Goal: Task Accomplishment & Management: Use online tool/utility

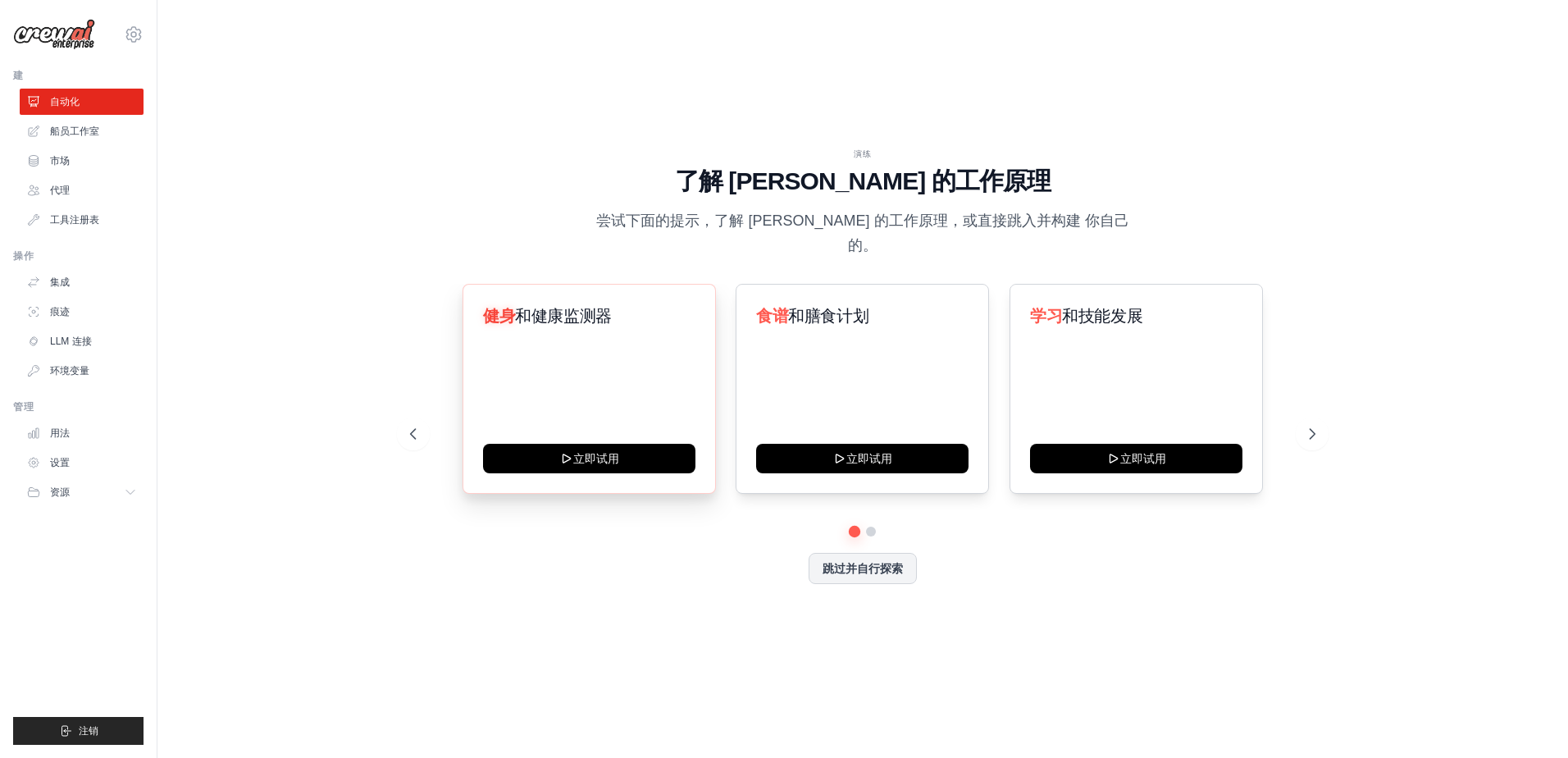
click at [603, 346] on div "健身 和健康监测器 立即试用" at bounding box center [589, 388] width 253 height 210
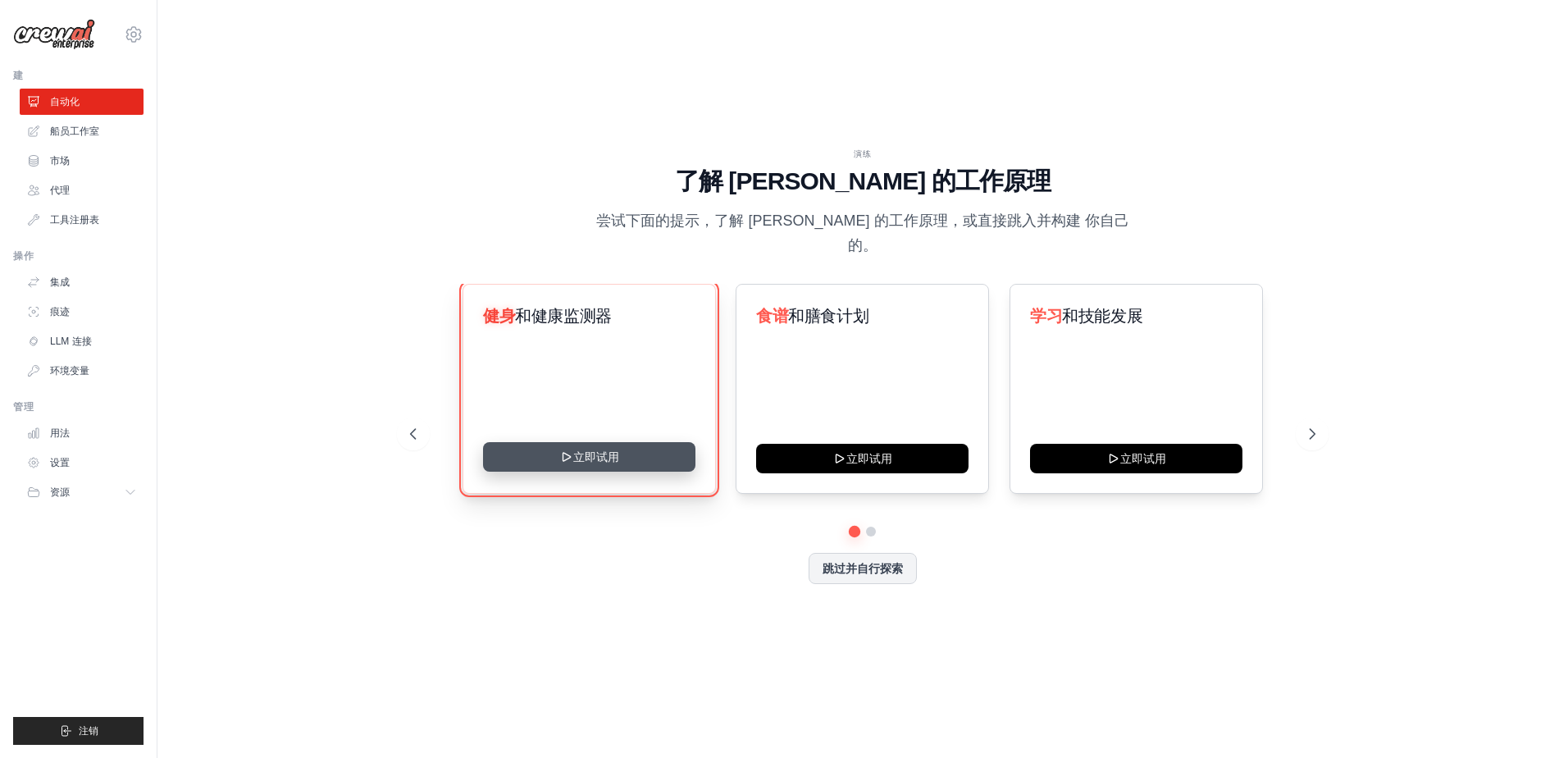
click at [590, 444] on button "立即试用" at bounding box center [589, 457] width 212 height 30
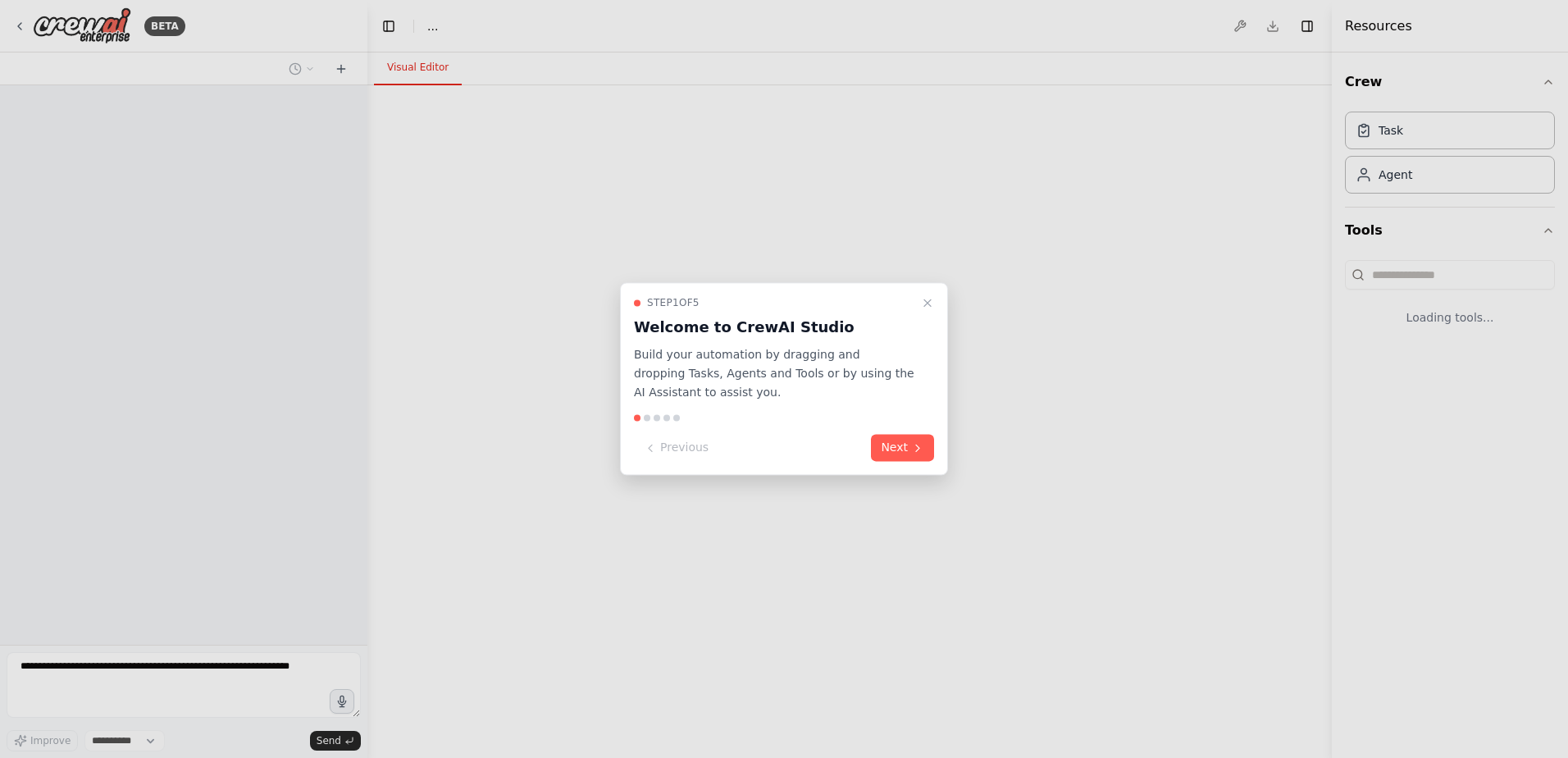
select select "****"
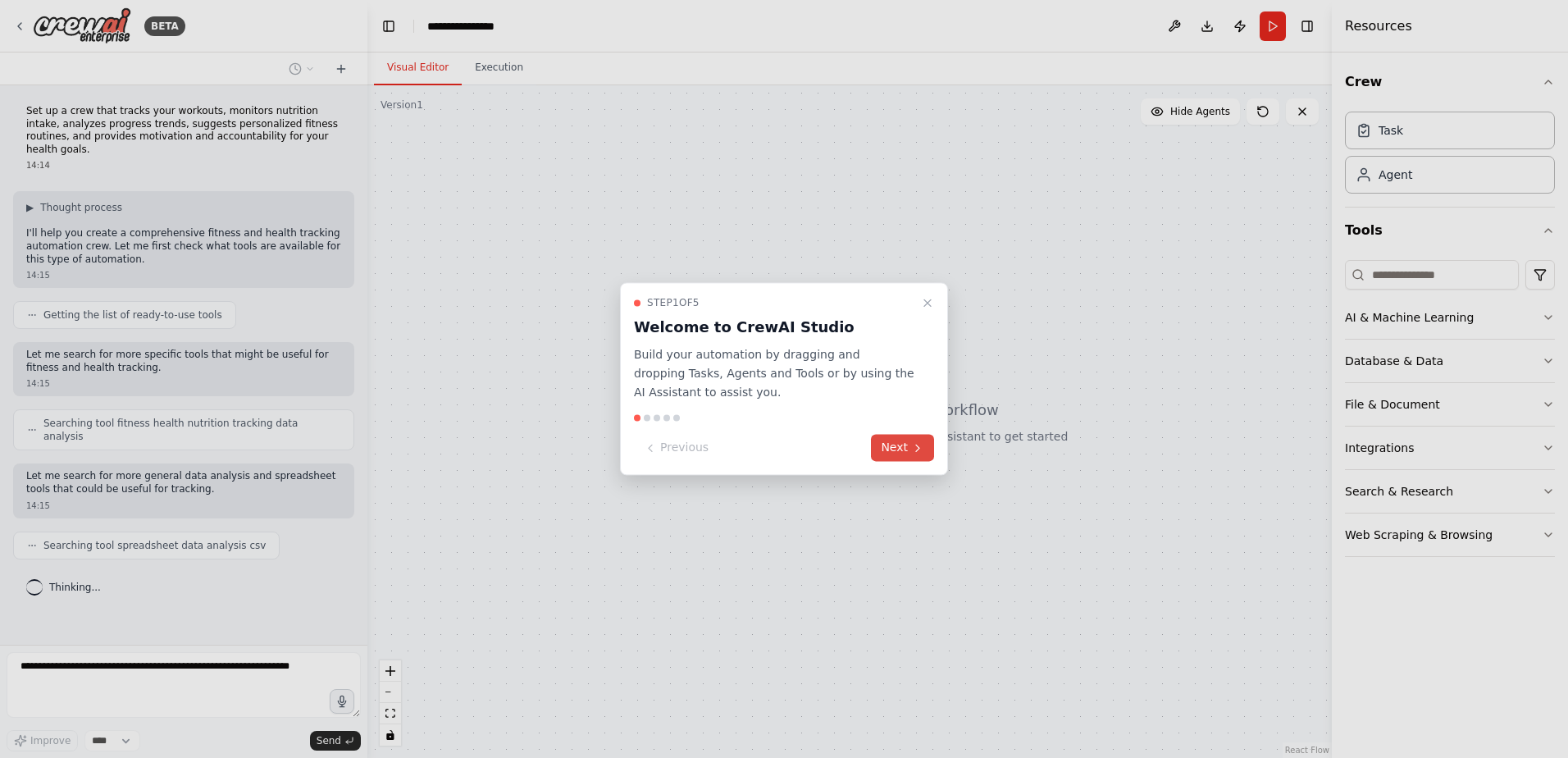
click at [901, 444] on button "Next" at bounding box center [902, 448] width 63 height 27
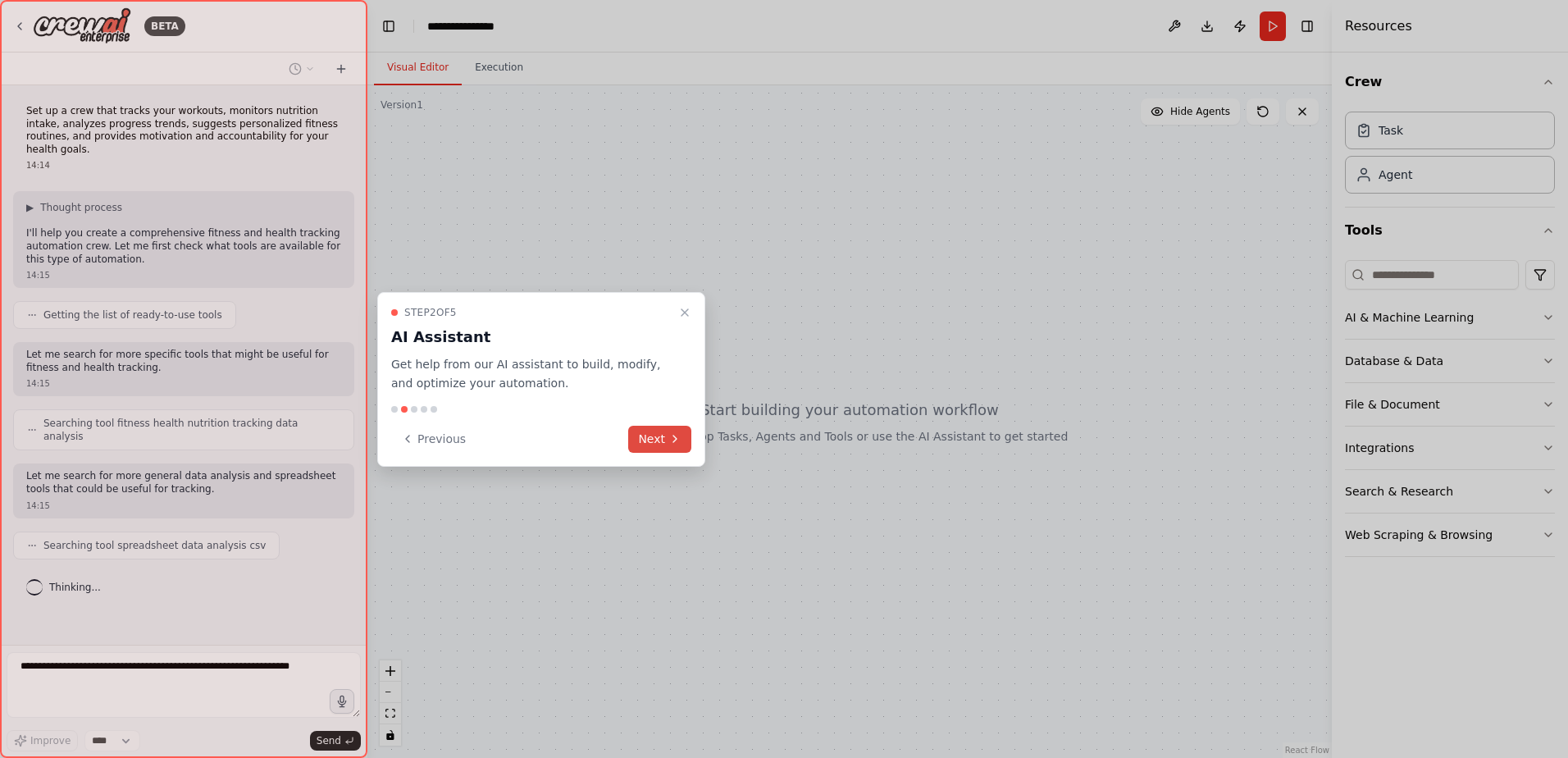
click at [643, 437] on button "Next" at bounding box center [659, 439] width 63 height 27
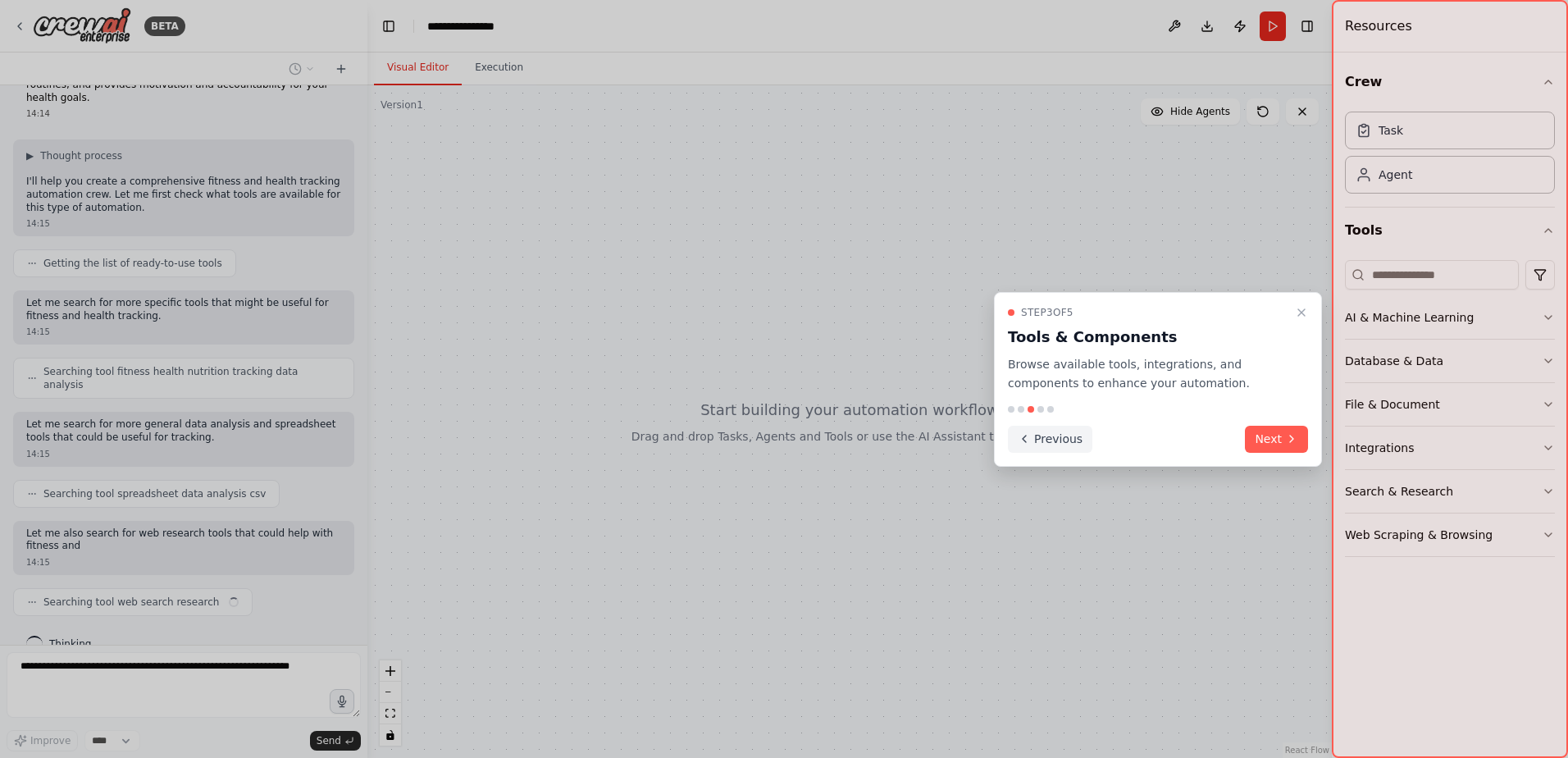
scroll to position [65, 0]
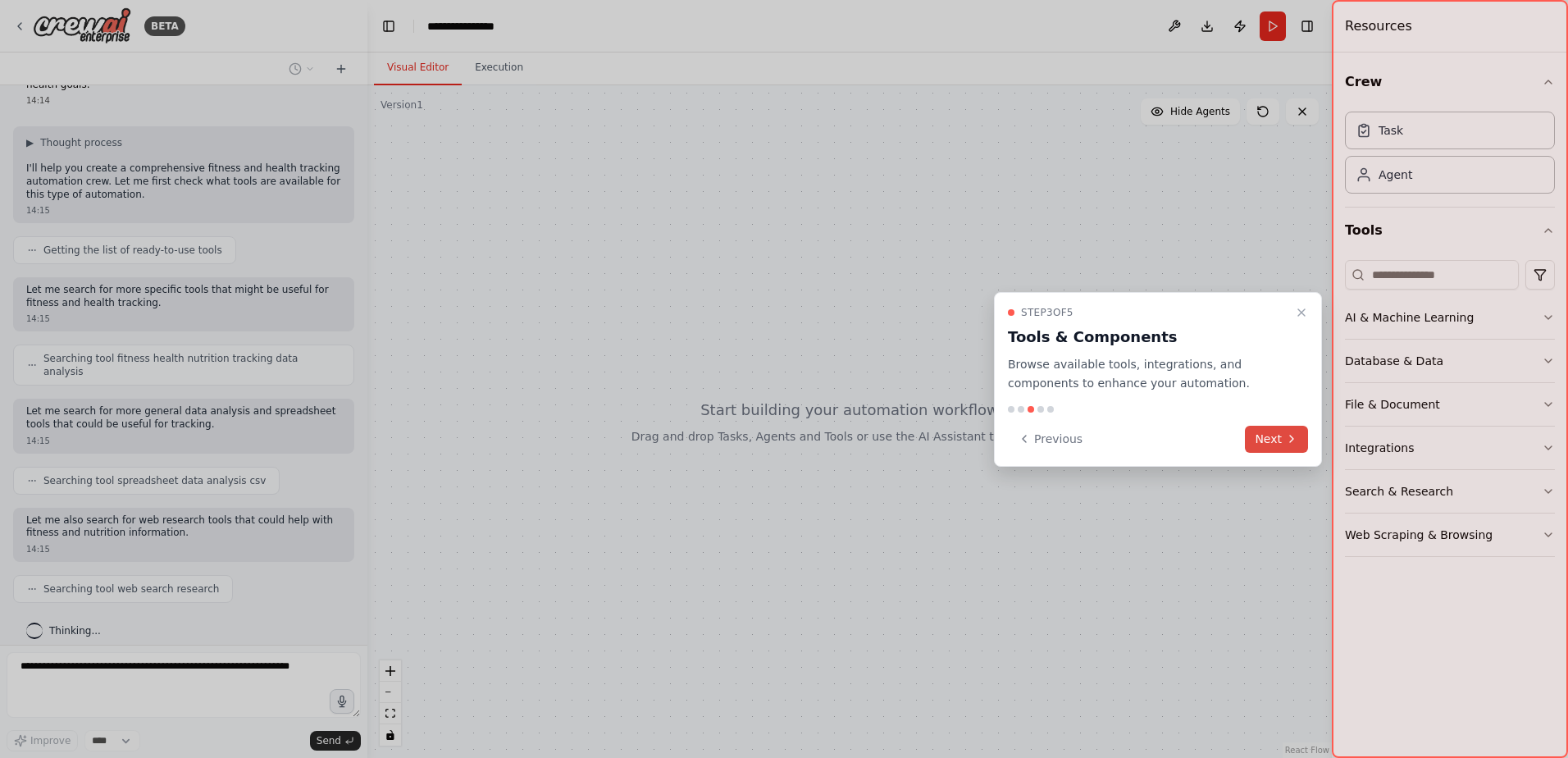
click at [1261, 438] on button "Next" at bounding box center [1275, 439] width 63 height 27
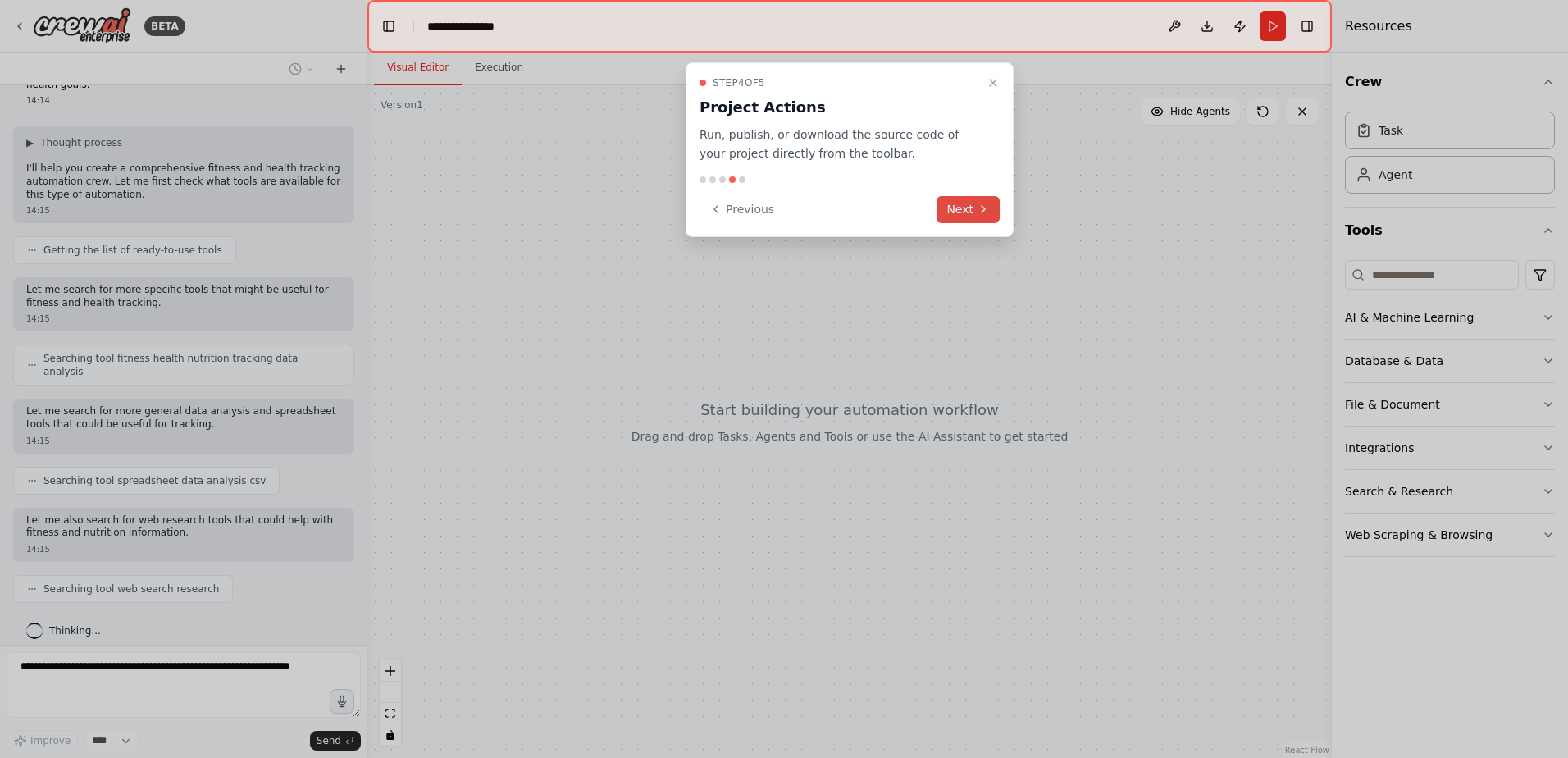
click at [984, 210] on icon at bounding box center [983, 209] width 3 height 7
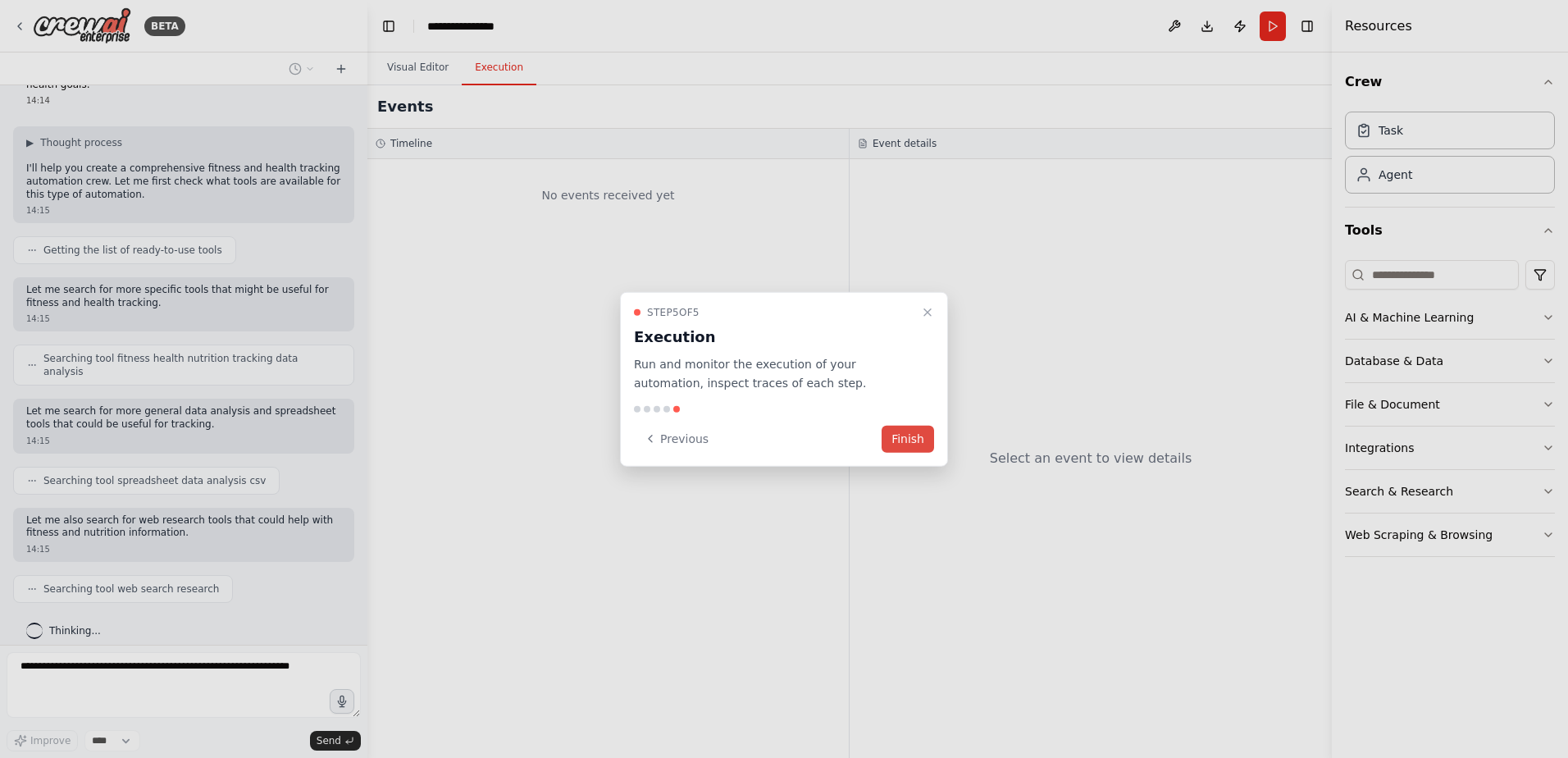
click at [910, 440] on button "Finish" at bounding box center [908, 438] width 52 height 27
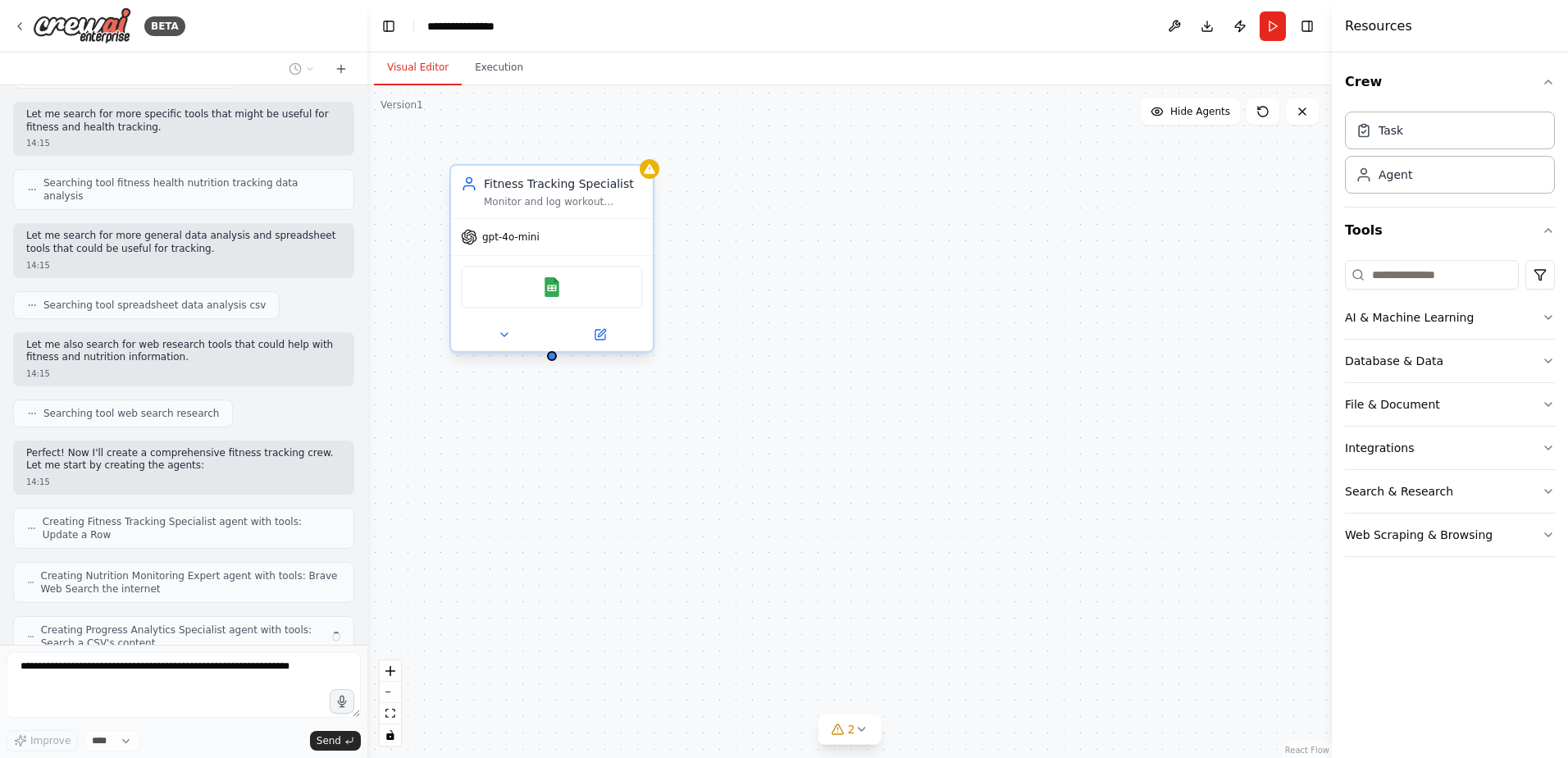
scroll to position [295, 0]
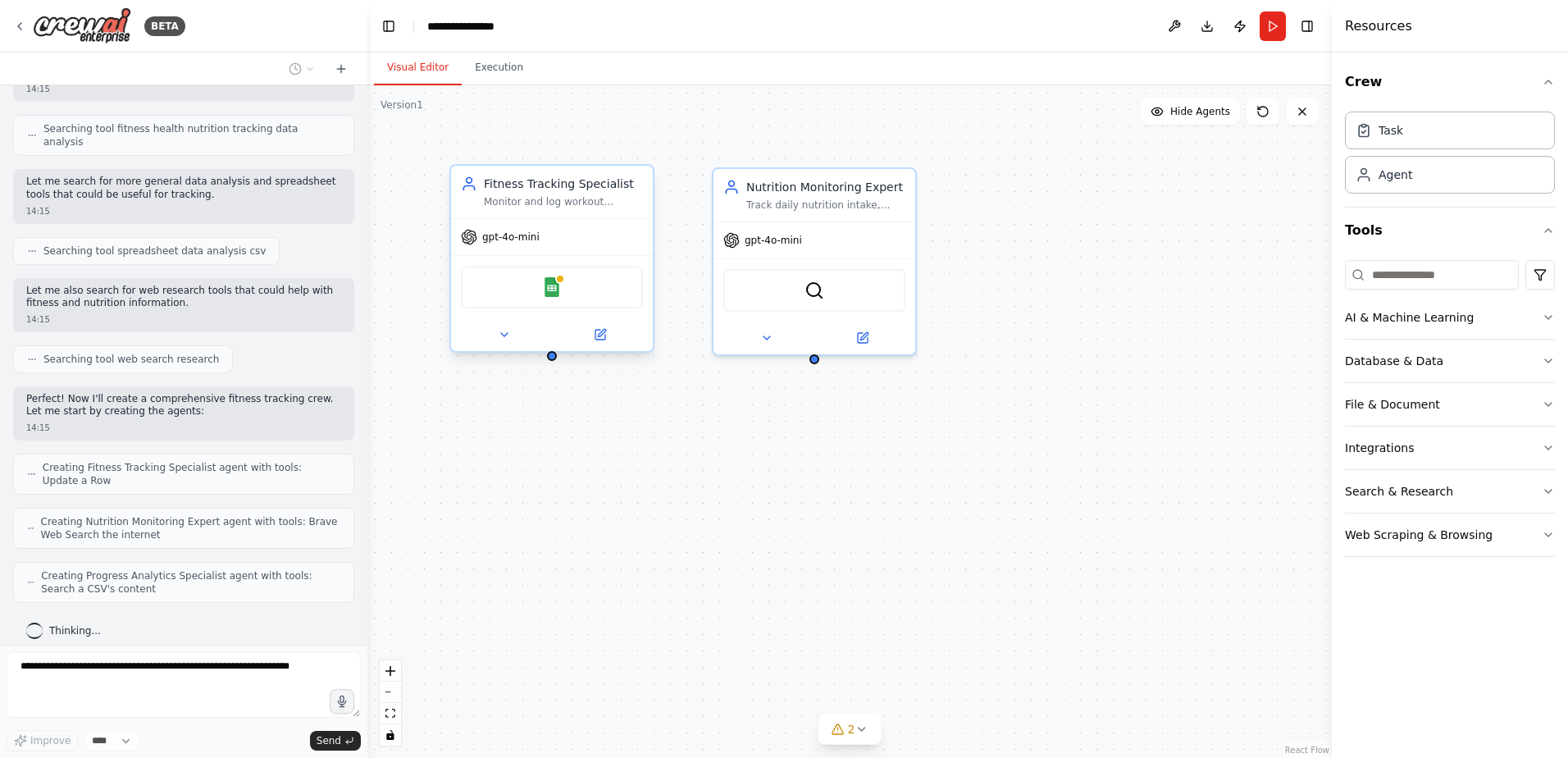
click at [572, 195] on div "Monitor and log workout sessions, track exercise performance, and maintain deta…" at bounding box center [563, 202] width 159 height 14
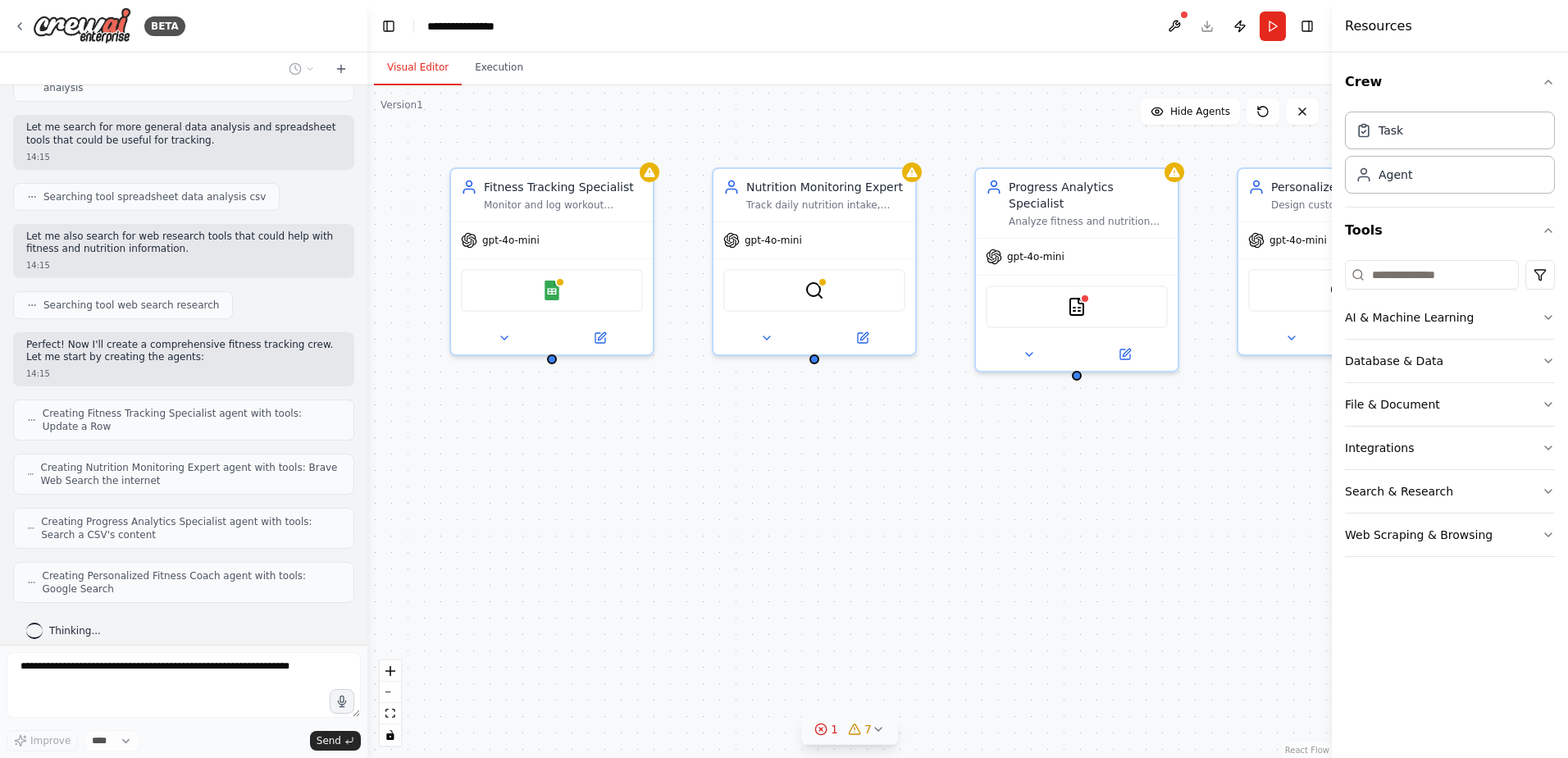
scroll to position [403, 0]
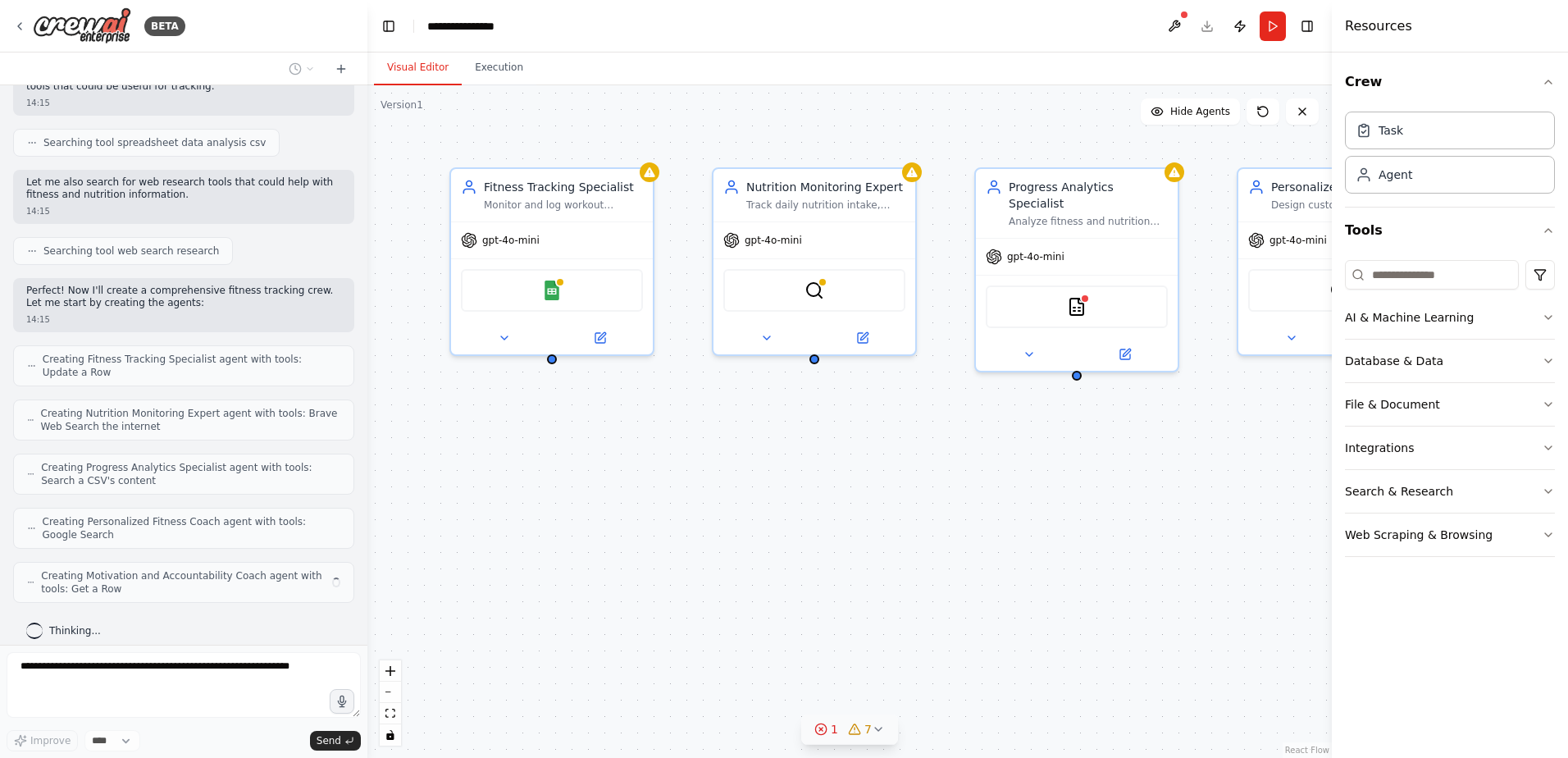
click at [822, 731] on icon at bounding box center [821, 729] width 14 height 14
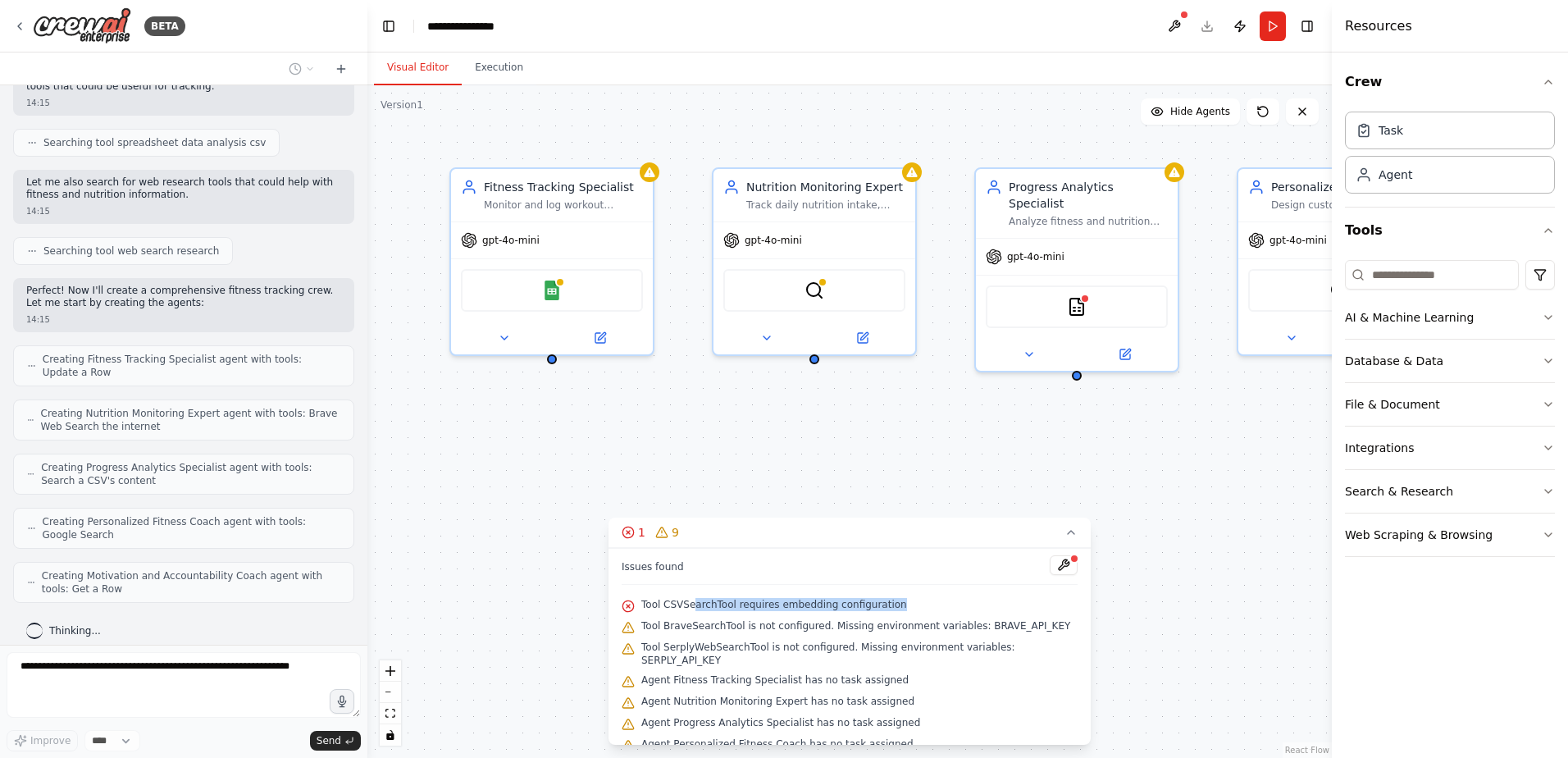
drag, startPoint x: 694, startPoint y: 603, endPoint x: 924, endPoint y: 601, distance: 230.0
click at [924, 601] on div "Tool CSVSearchTool requires embedding configuration" at bounding box center [850, 605] width 456 height 21
drag, startPoint x: 924, startPoint y: 601, endPoint x: 848, endPoint y: 604, distance: 76.1
click at [848, 604] on span "Tool CSVSearchTool requires embedding configuration" at bounding box center [773, 604] width 266 height 14
click at [1052, 558] on button at bounding box center [1063, 565] width 28 height 19
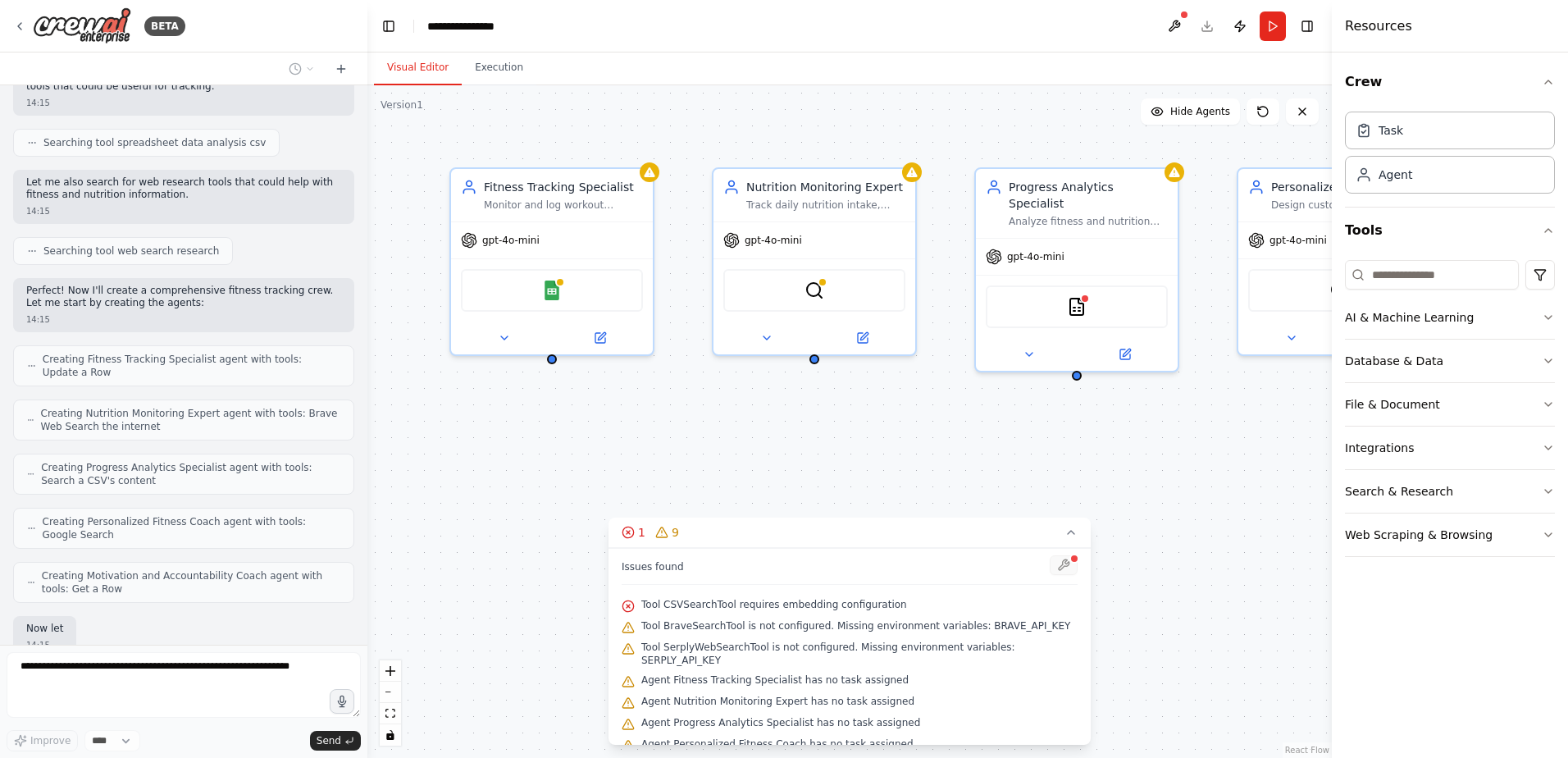
scroll to position [498, 0]
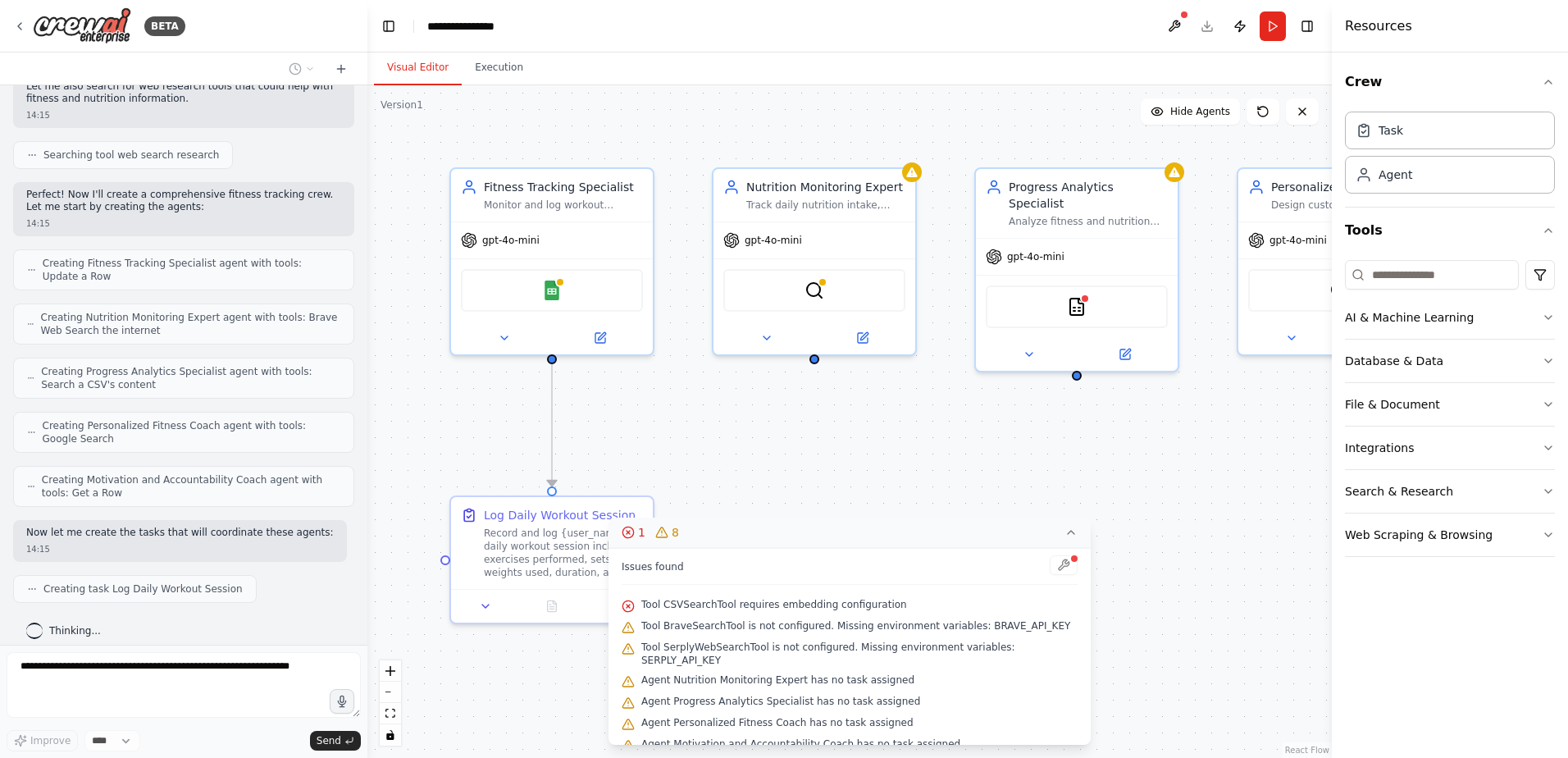
click at [1072, 534] on icon at bounding box center [1071, 532] width 14 height 14
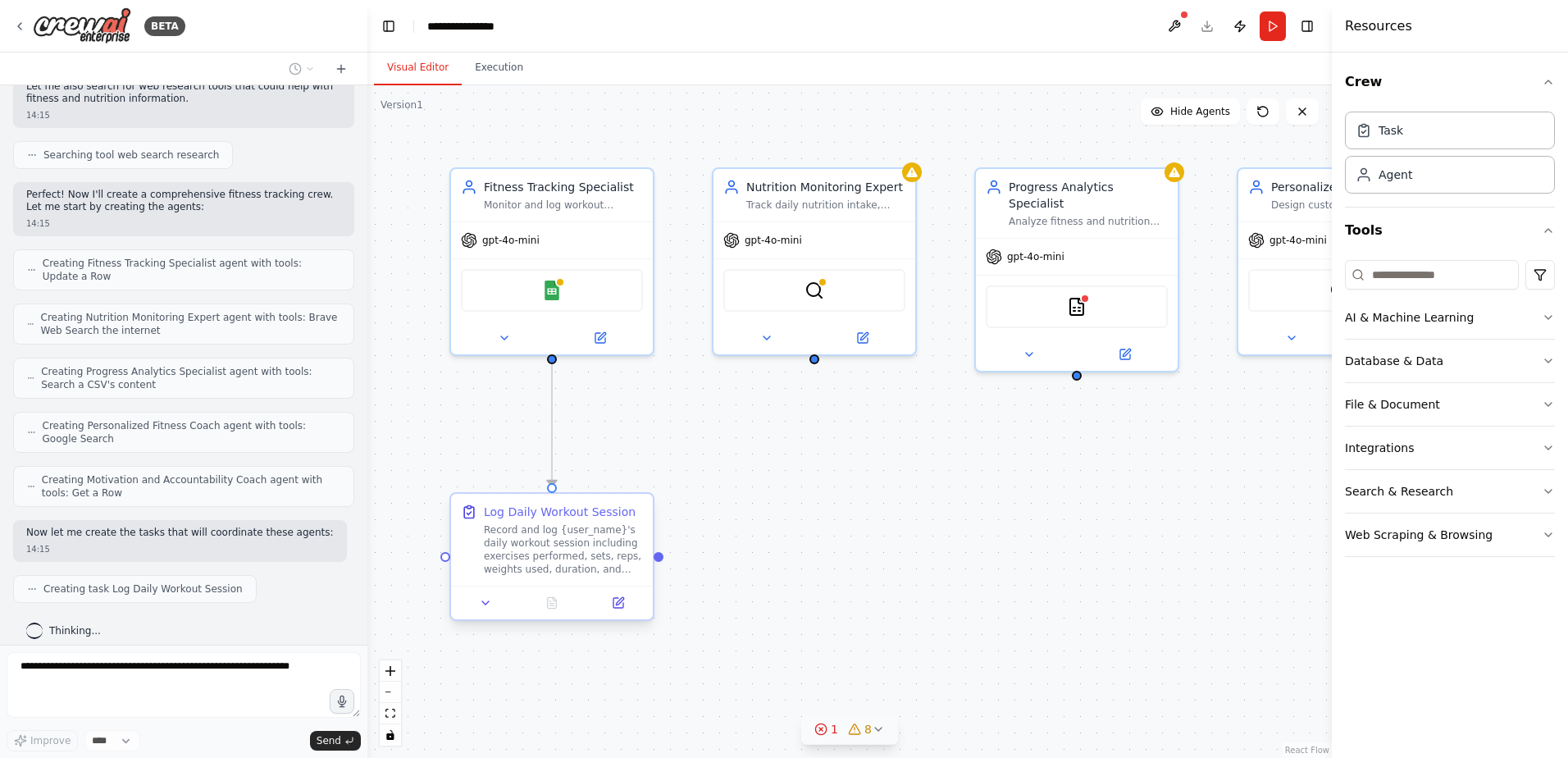
click at [559, 553] on div "Record and log {user_name}'s daily workout session including exercises performe…" at bounding box center [563, 549] width 159 height 52
click at [558, 290] on img at bounding box center [551, 287] width 19 height 19
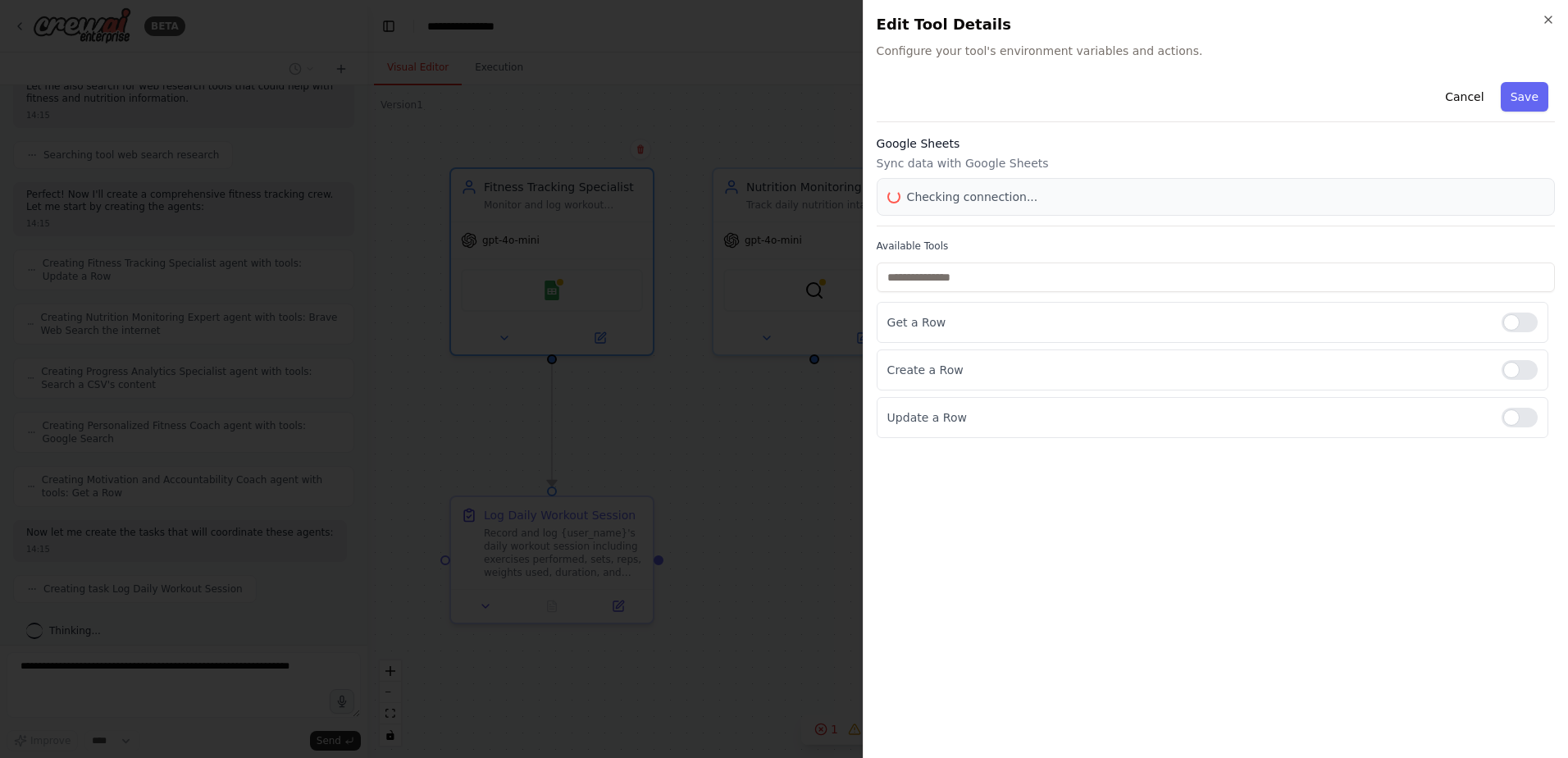
scroll to position [540, 0]
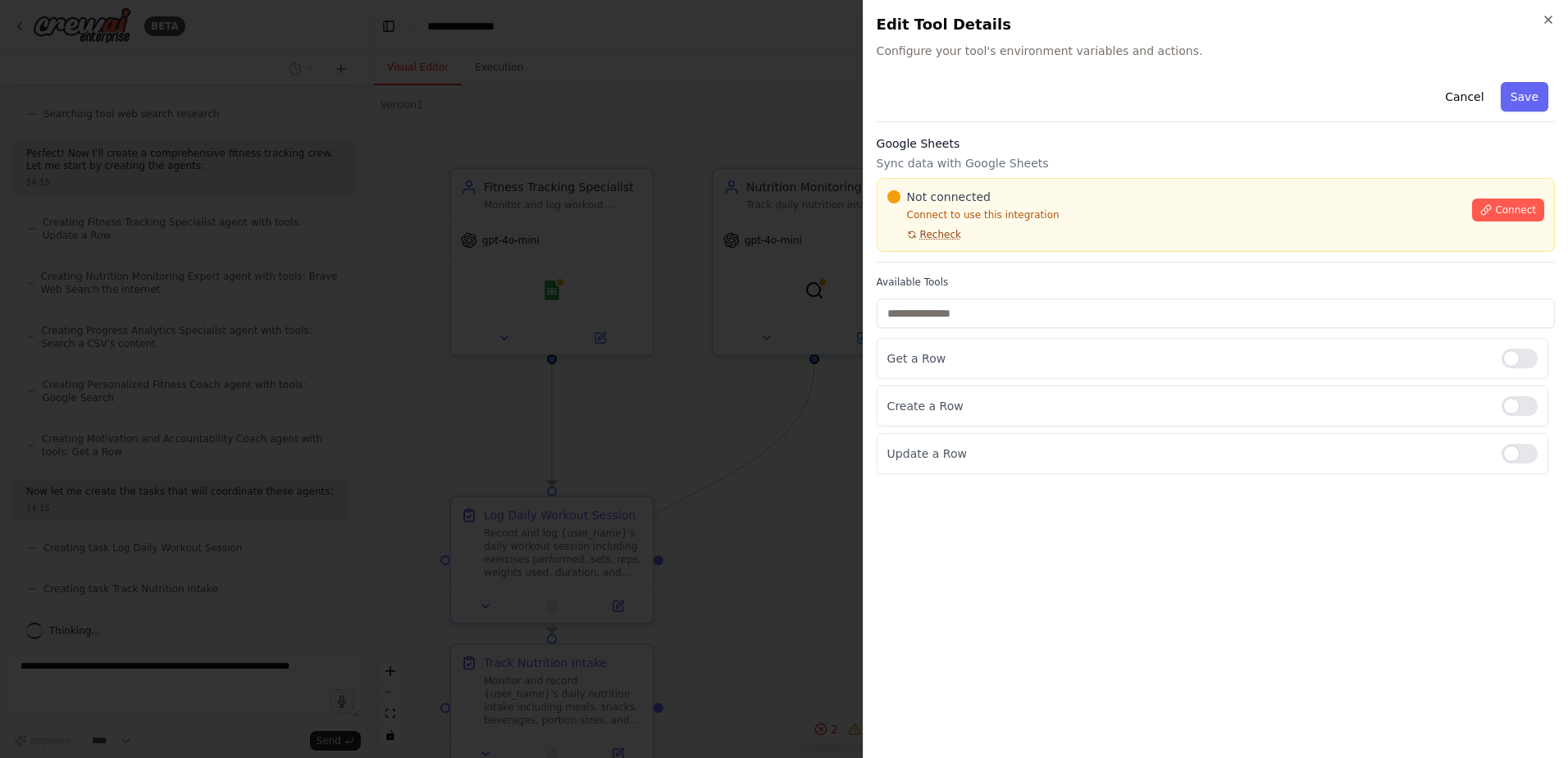
click at [926, 238] on span "Recheck" at bounding box center [940, 235] width 41 height 14
click at [1544, 22] on icon "button" at bounding box center [1549, 20] width 14 height 14
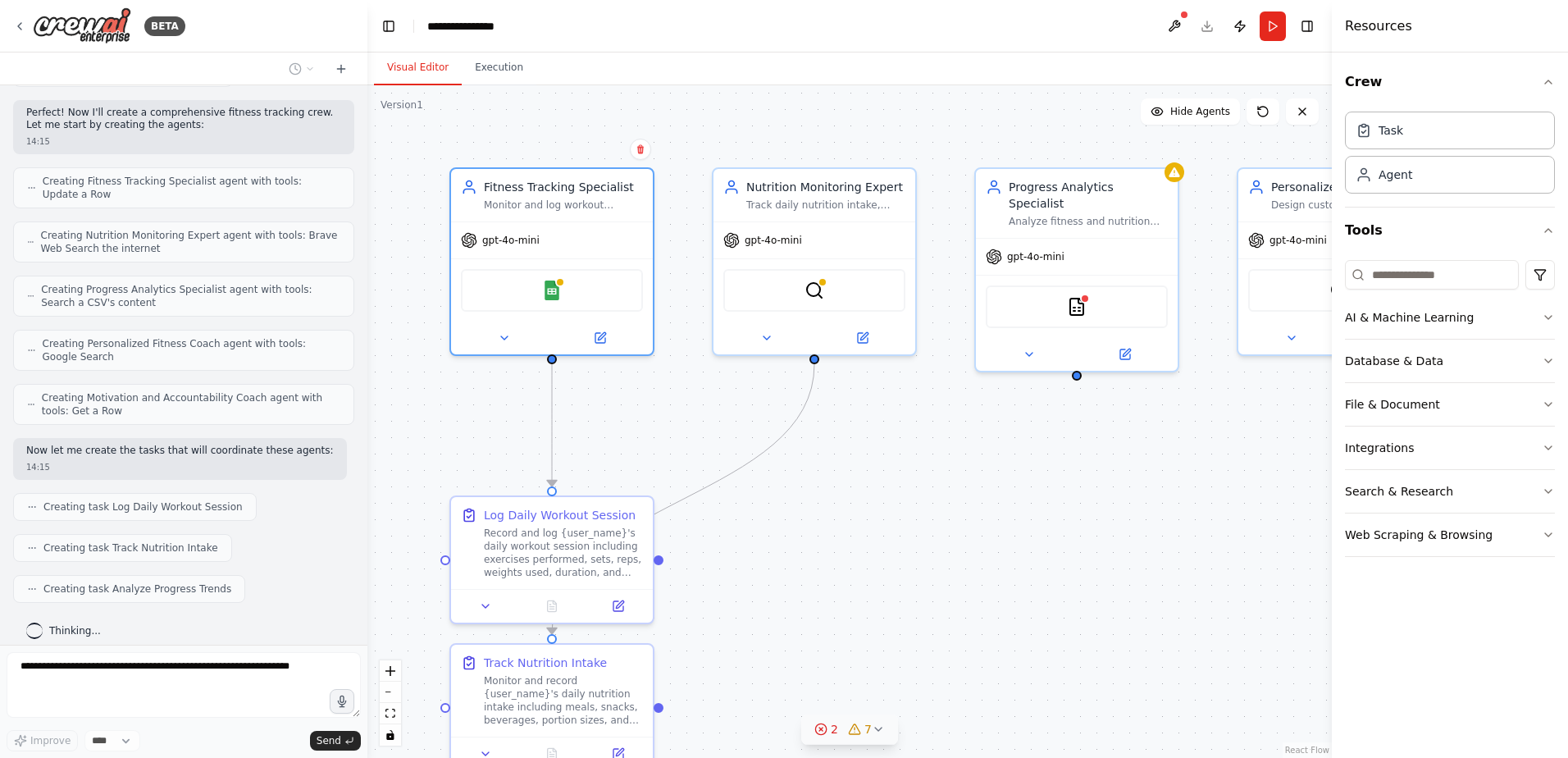
click at [836, 490] on div ".deletable-edge-delete-btn { width: 20px; height: 20px; border: 0px solid #ffff…" at bounding box center [849, 421] width 965 height 672
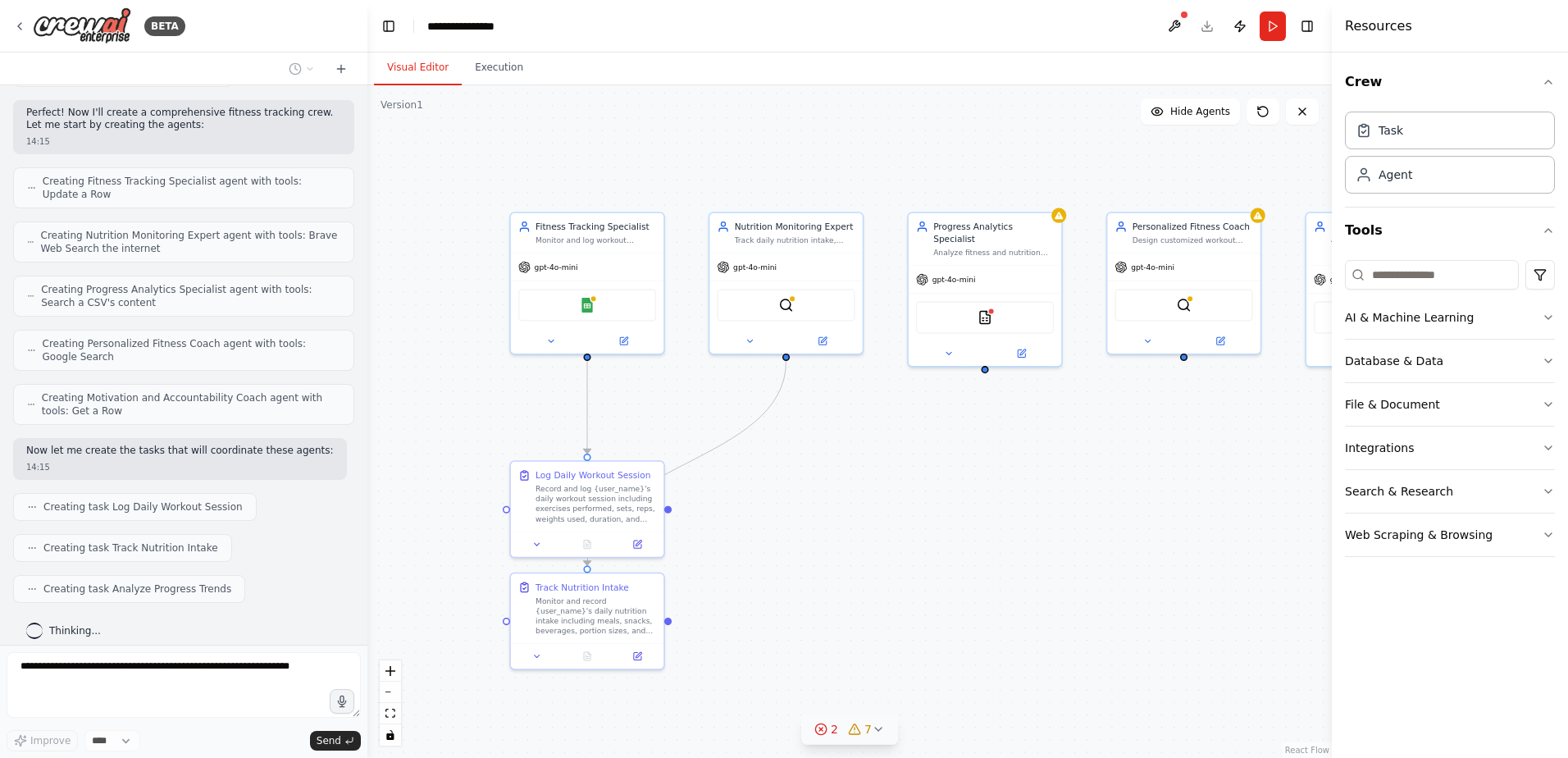
drag, startPoint x: 845, startPoint y: 503, endPoint x: 831, endPoint y: 487, distance: 21.3
click at [831, 487] on div ".deletable-edge-delete-btn { width: 20px; height: 20px; border: 0px solid #ffff…" at bounding box center [849, 421] width 965 height 672
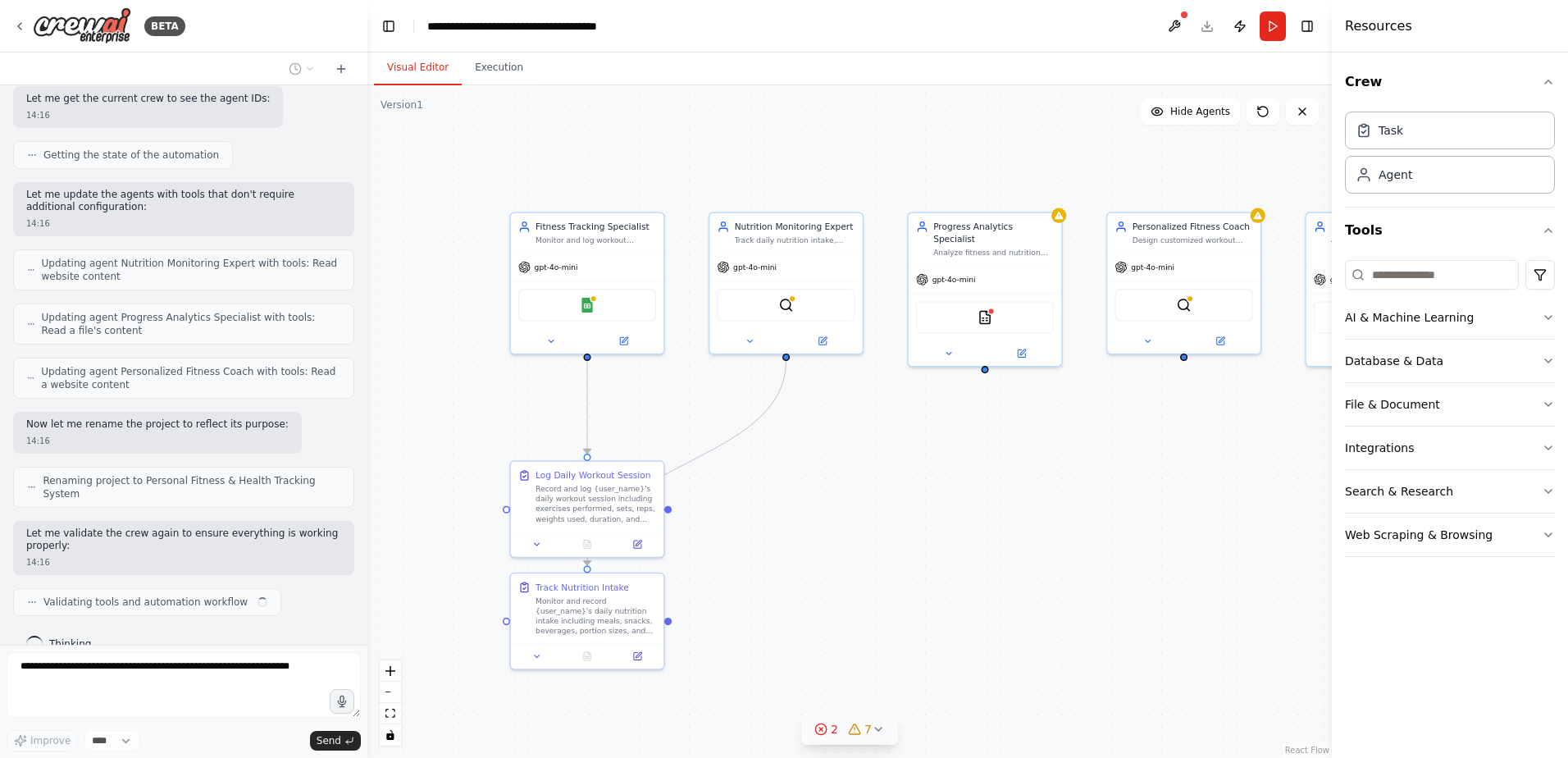
scroll to position [1611, 0]
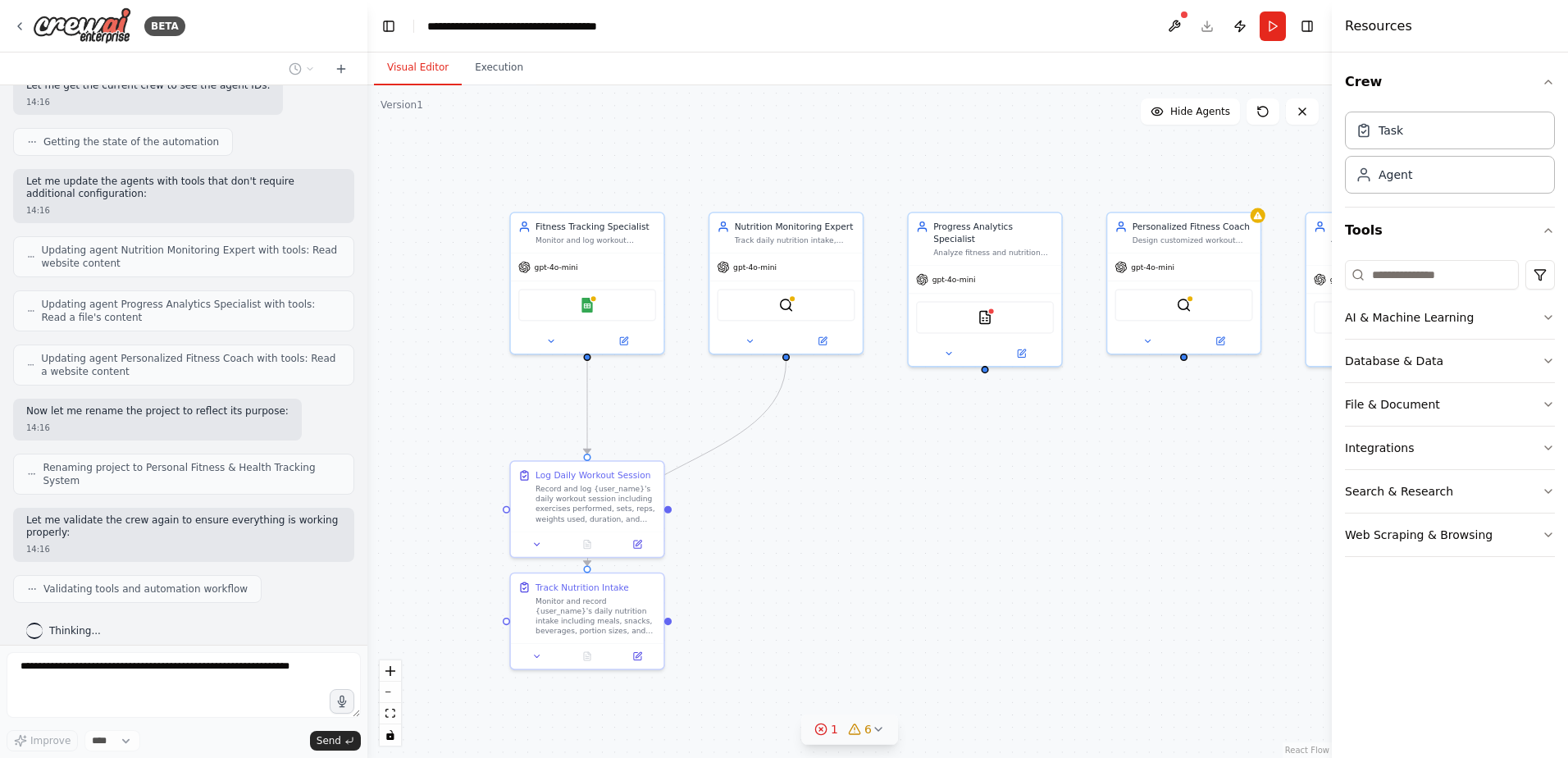
click at [870, 726] on span "6" at bounding box center [868, 728] width 8 height 16
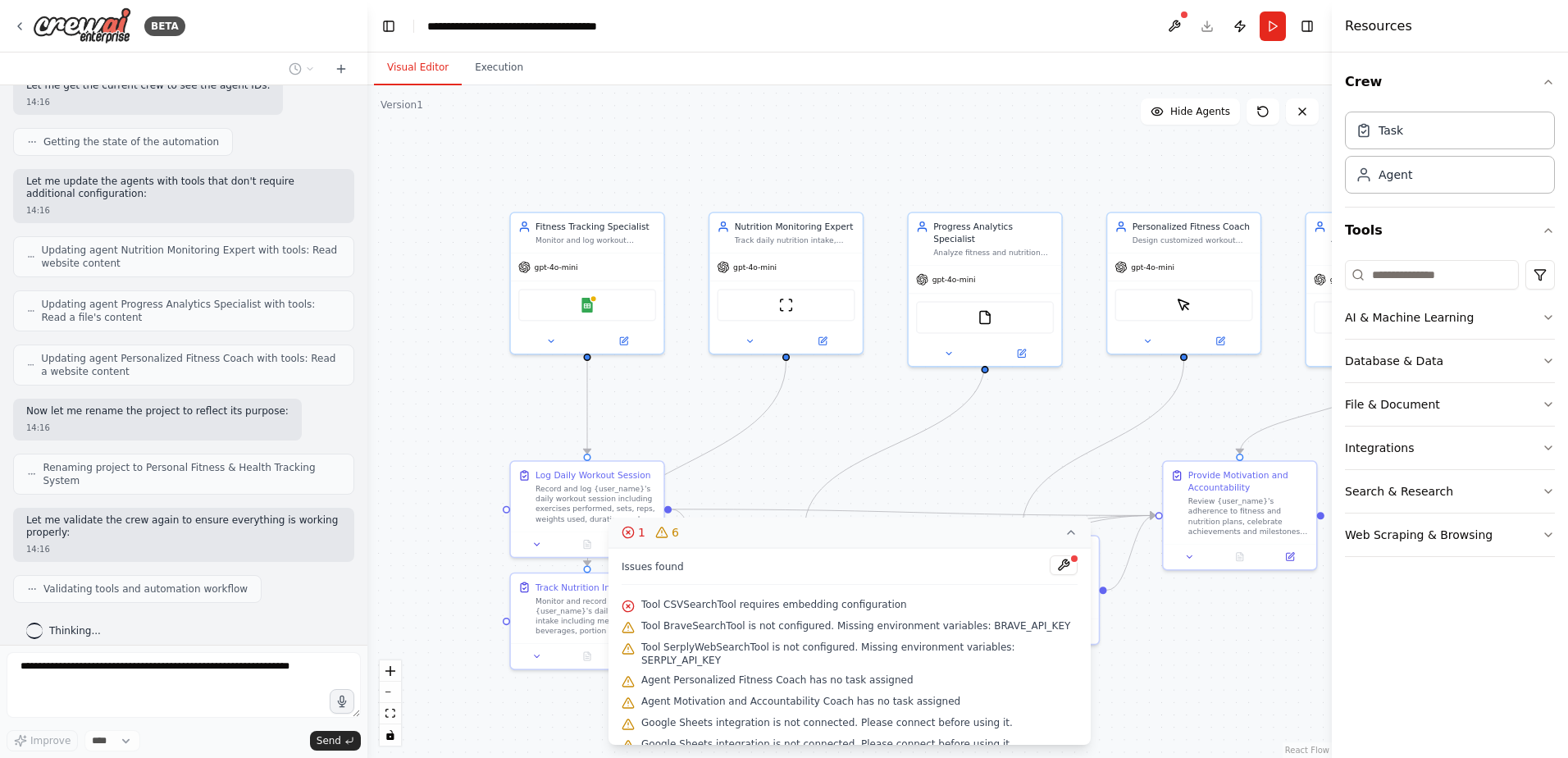
click at [1072, 530] on icon at bounding box center [1071, 532] width 14 height 14
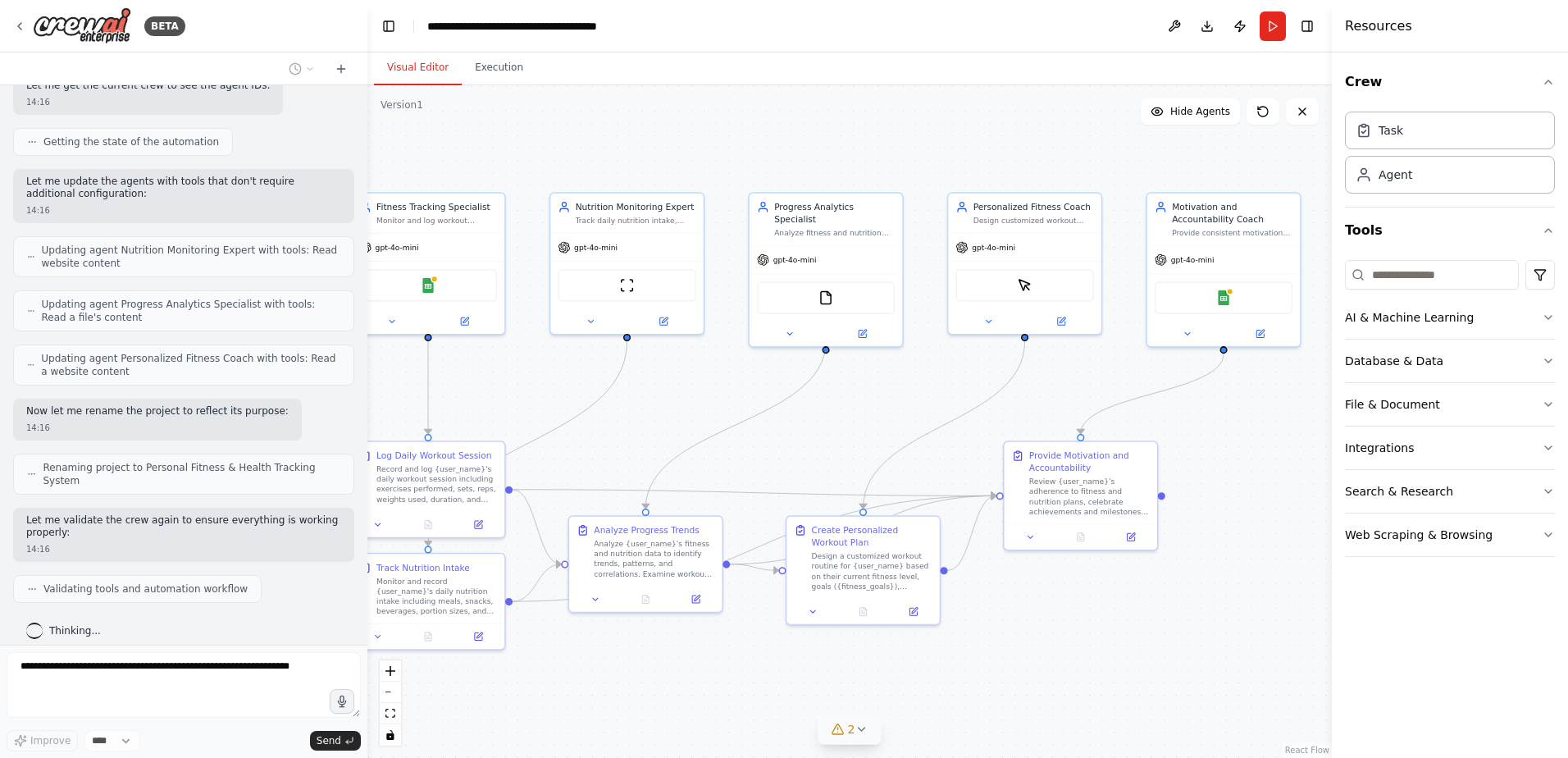
drag, startPoint x: 908, startPoint y: 678, endPoint x: 683, endPoint y: 652, distance: 226.5
click at [683, 652] on div ".deletable-edge-delete-btn { width: 20px; height: 20px; border: 0px solid #ffff…" at bounding box center [849, 421] width 965 height 672
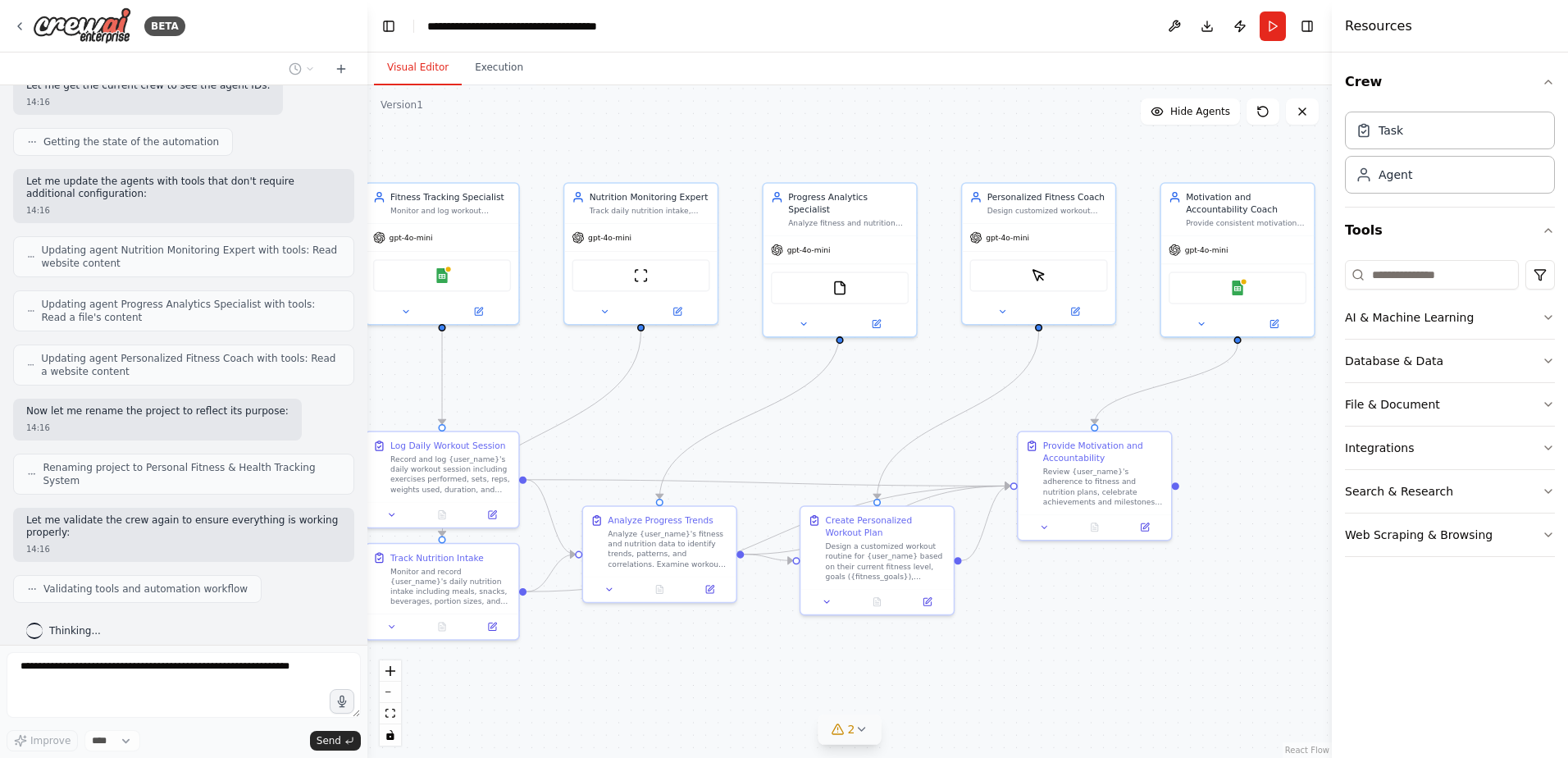
drag, startPoint x: 908, startPoint y: 625, endPoint x: 987, endPoint y: 622, distance: 79.1
click at [987, 622] on div ".deletable-edge-delete-btn { width: 20px; height: 20px; border: 0px solid #ffff…" at bounding box center [849, 421] width 965 height 672
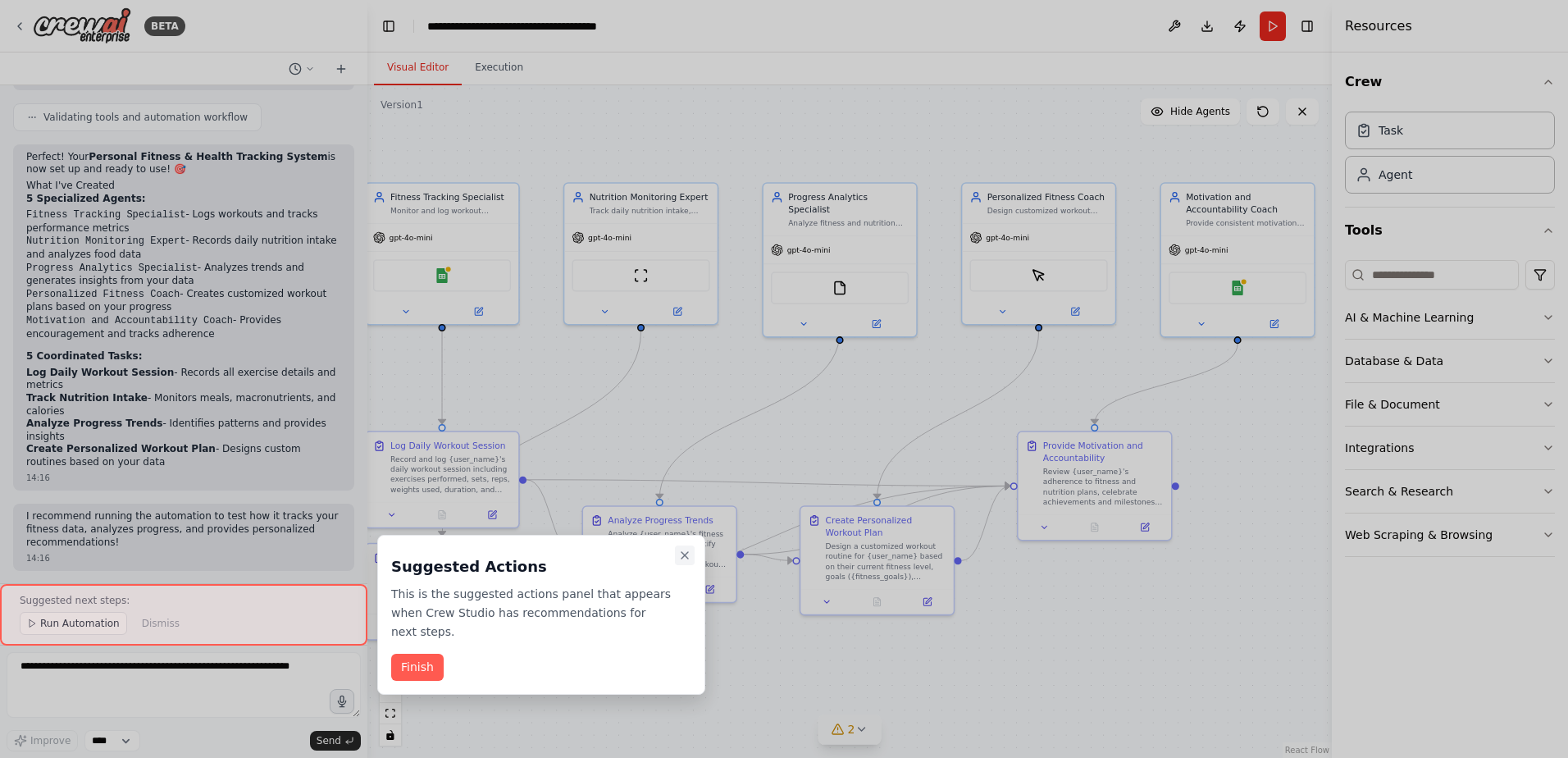
click at [683, 552] on icon "Close walkthrough" at bounding box center [685, 555] width 14 height 14
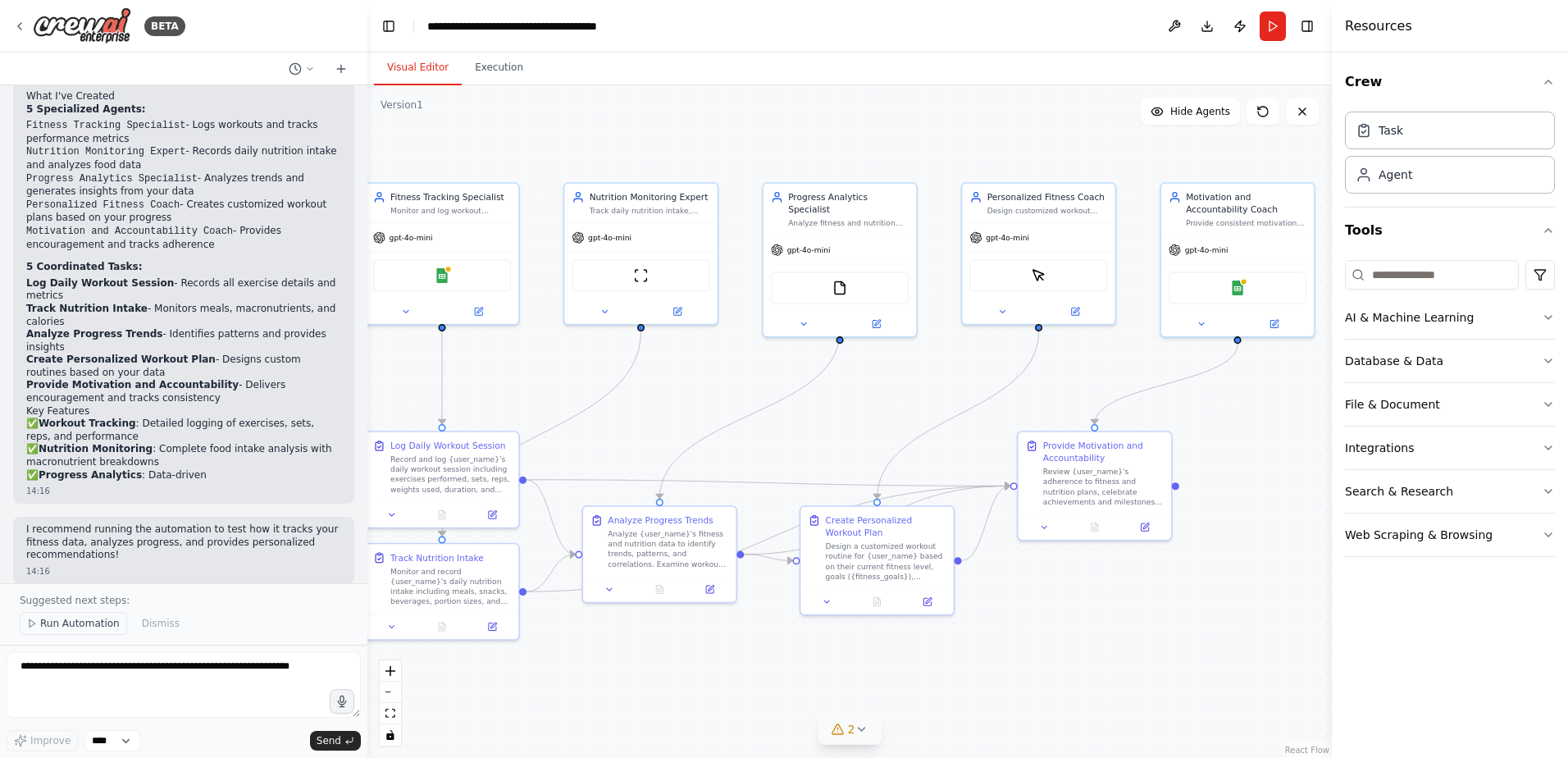
click at [97, 624] on span "Run Automation" at bounding box center [80, 624] width 79 height 14
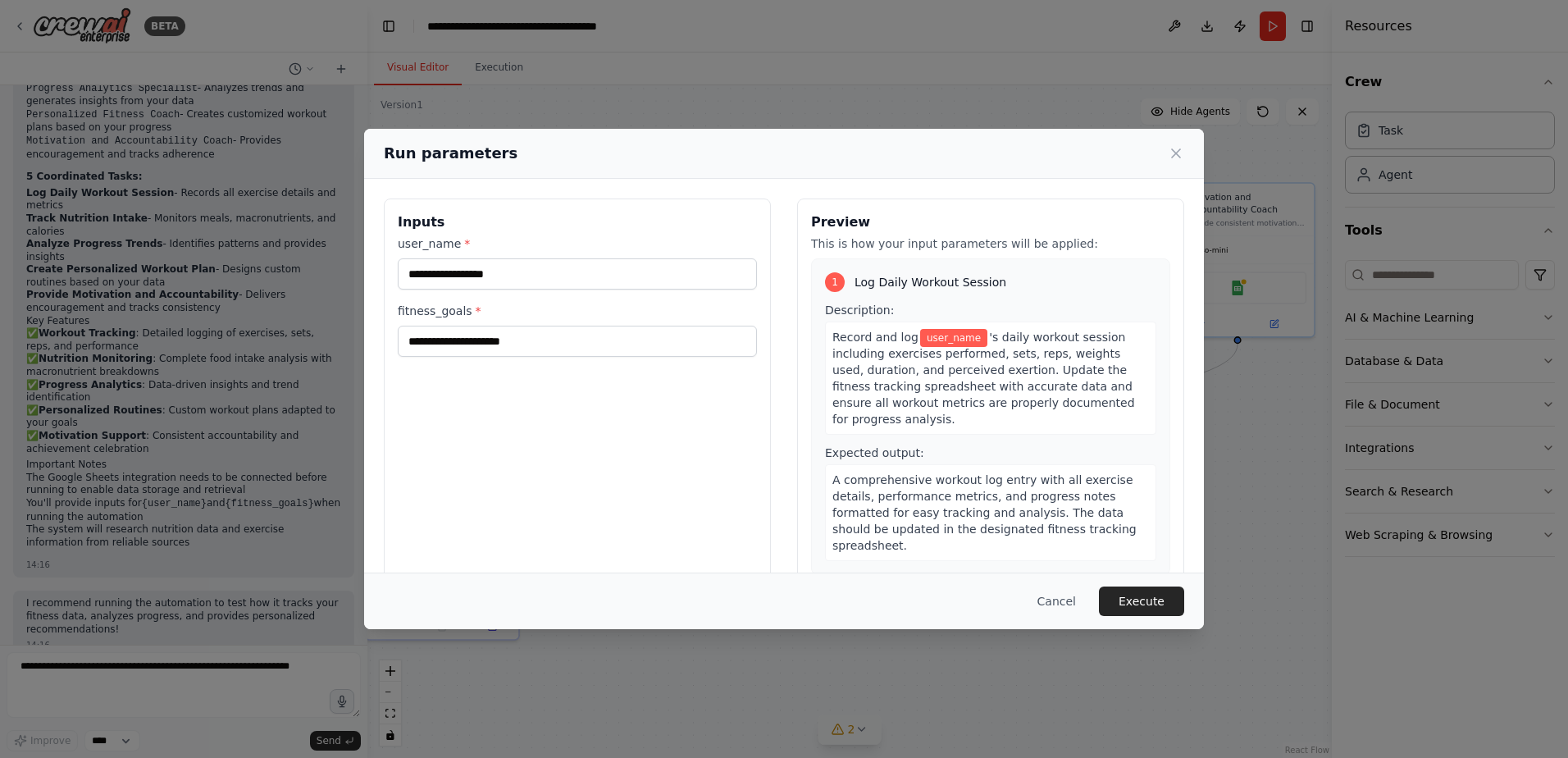
scroll to position [2274, 0]
click at [1172, 149] on icon at bounding box center [1175, 153] width 16 height 16
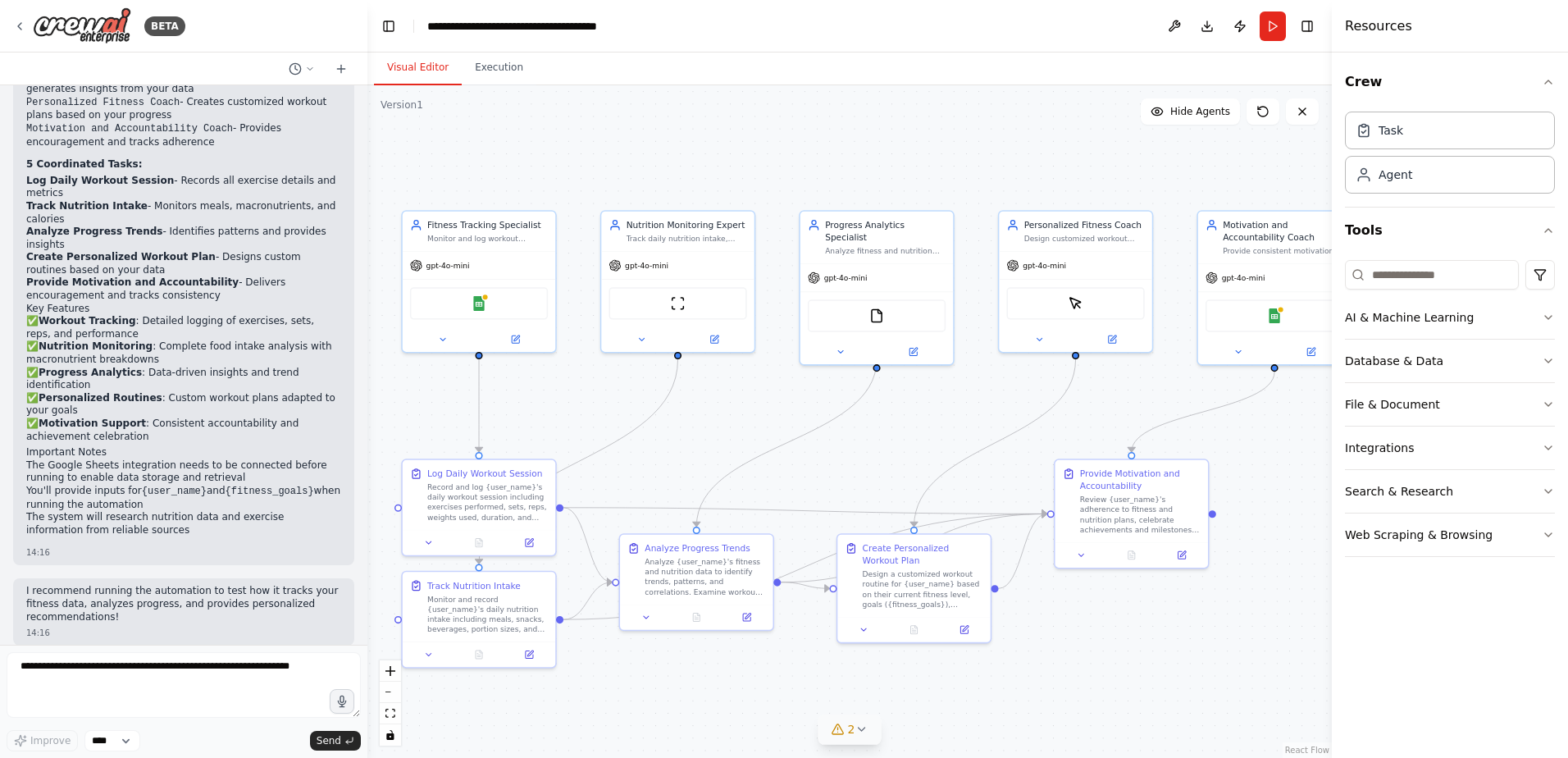
drag, startPoint x: 690, startPoint y: 411, endPoint x: 727, endPoint y: 439, distance: 46.4
click at [727, 439] on div ".deletable-edge-delete-btn { width: 20px; height: 20px; border: 0px solid #ffff…" at bounding box center [849, 421] width 965 height 672
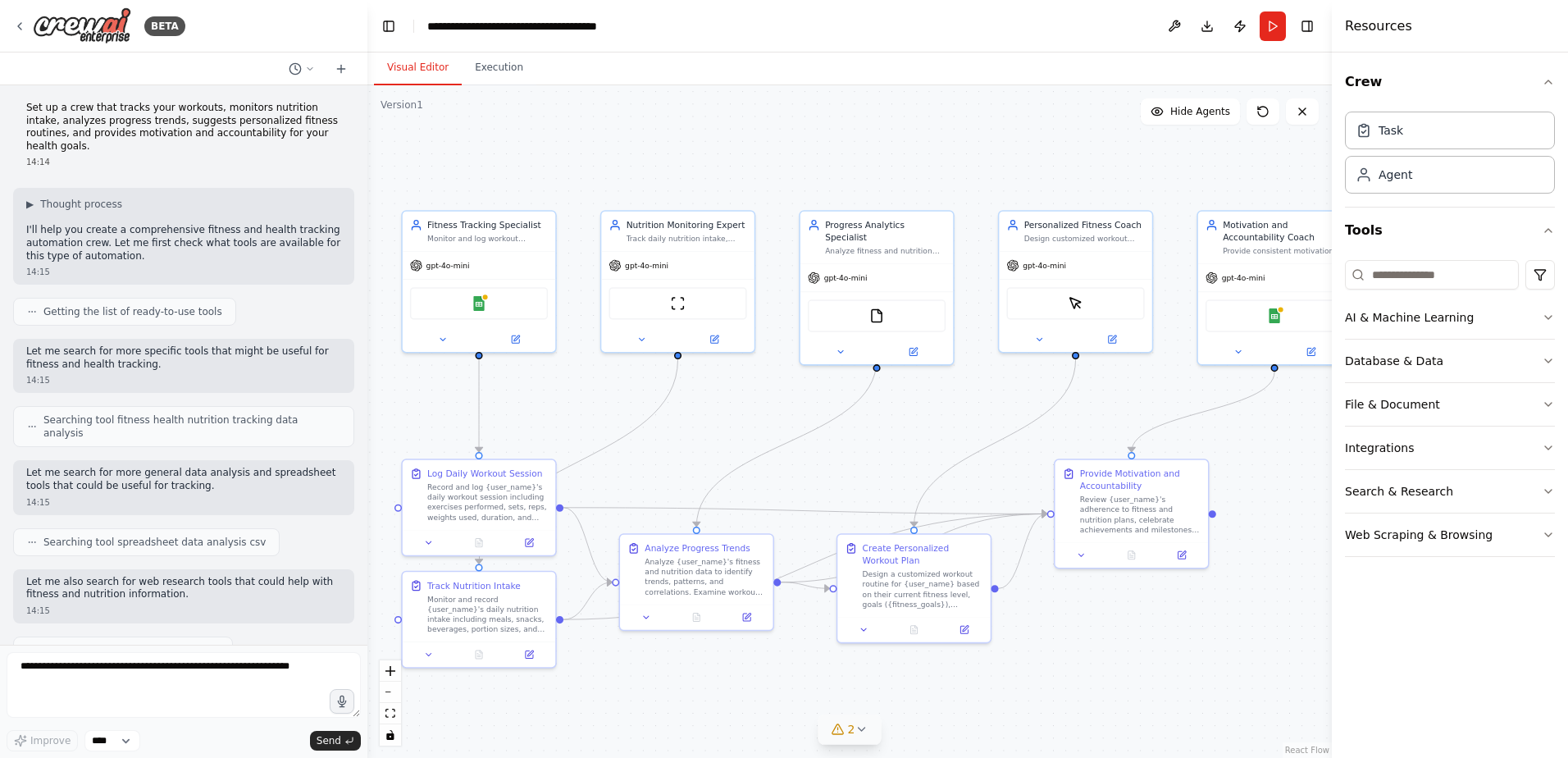
scroll to position [0, 0]
